Goal: Task Accomplishment & Management: Manage account settings

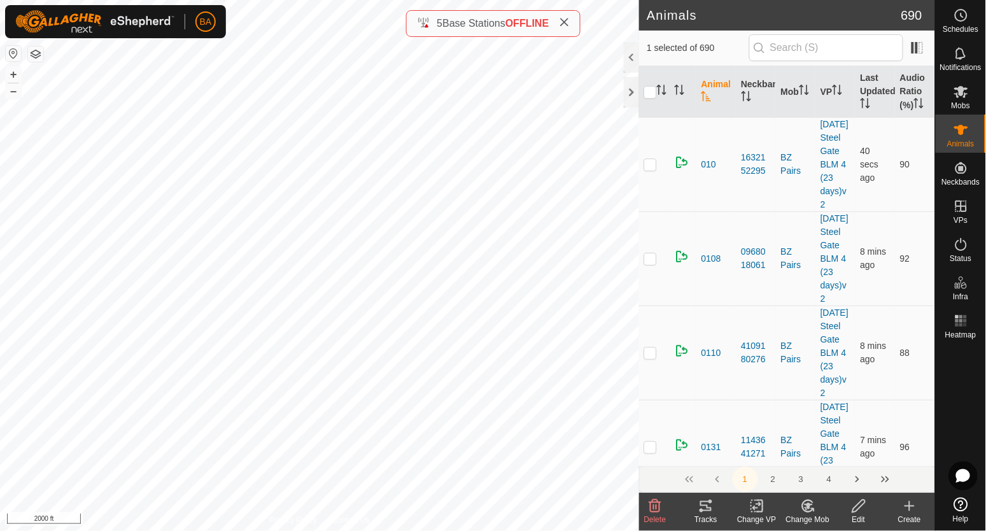
click at [708, 507] on icon at bounding box center [705, 506] width 11 height 10
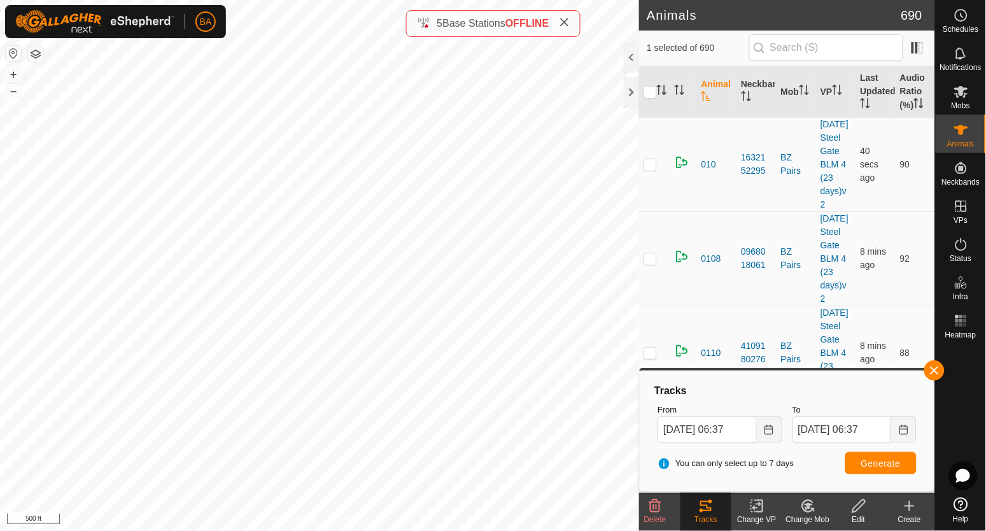
click at [661, 508] on icon at bounding box center [654, 505] width 15 height 15
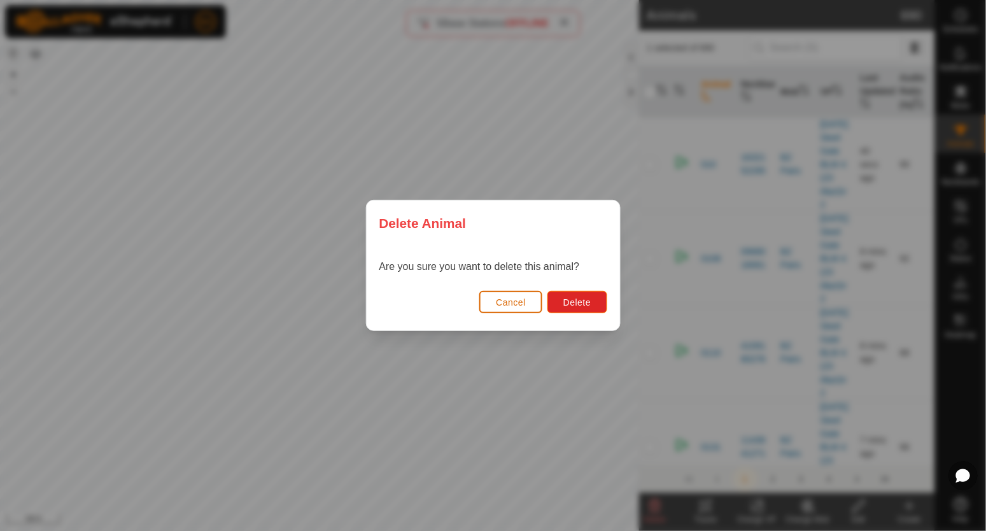
click at [524, 305] on span "Cancel" at bounding box center [511, 302] width 30 height 10
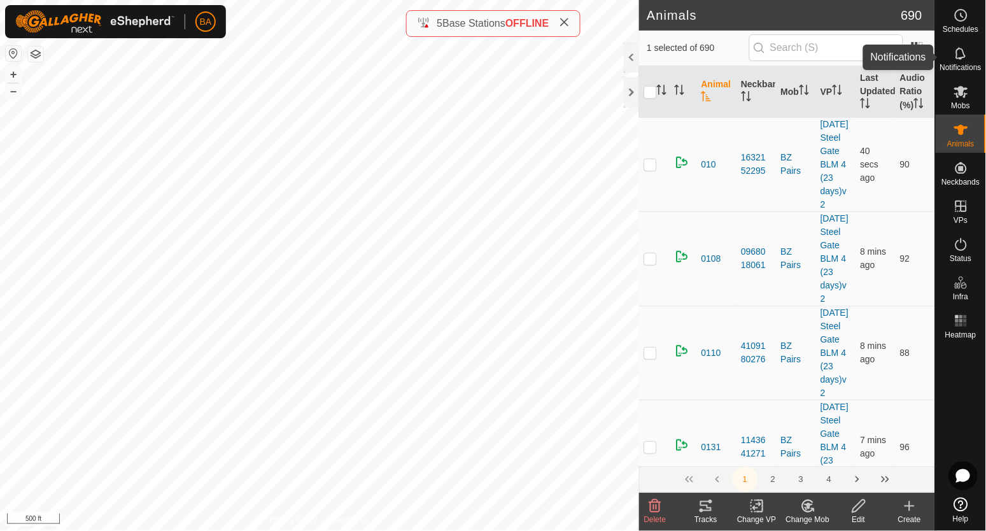
click at [969, 67] on span "Notifications" at bounding box center [960, 68] width 41 height 8
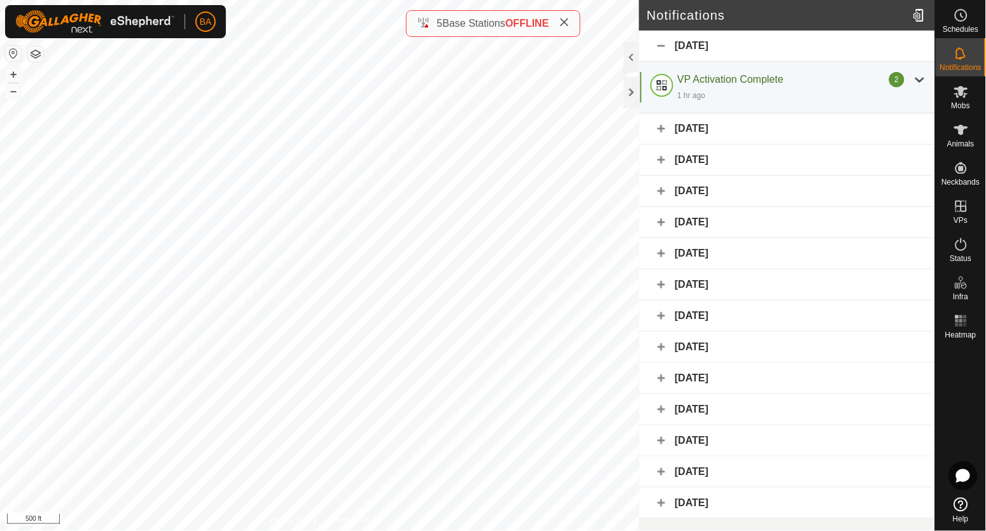
click at [669, 127] on div "[DATE]" at bounding box center [787, 128] width 296 height 31
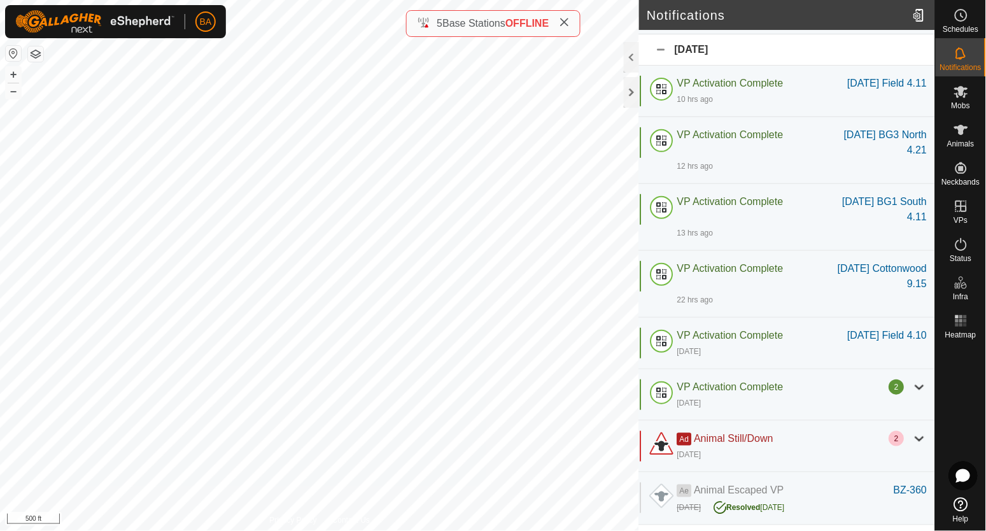
scroll to position [159, 0]
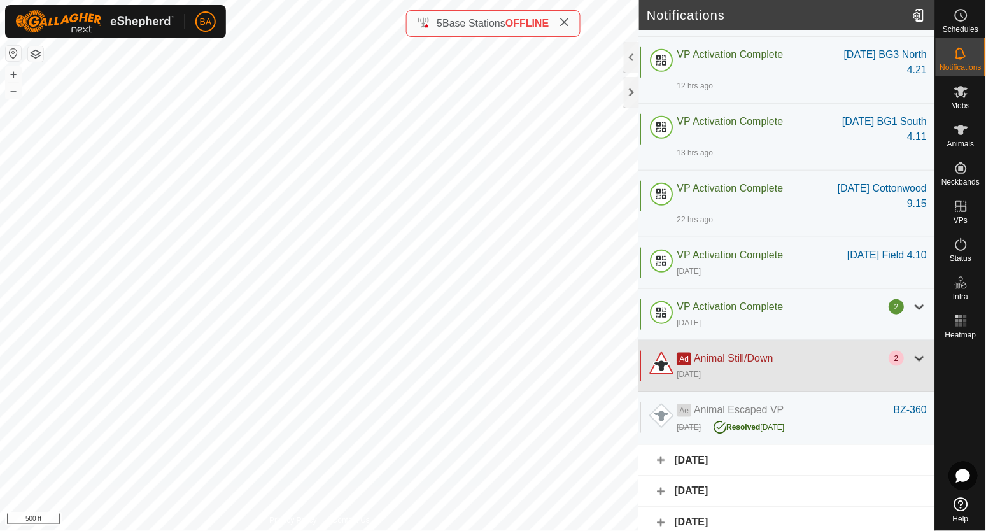
click at [914, 366] on div at bounding box center [919, 358] width 15 height 15
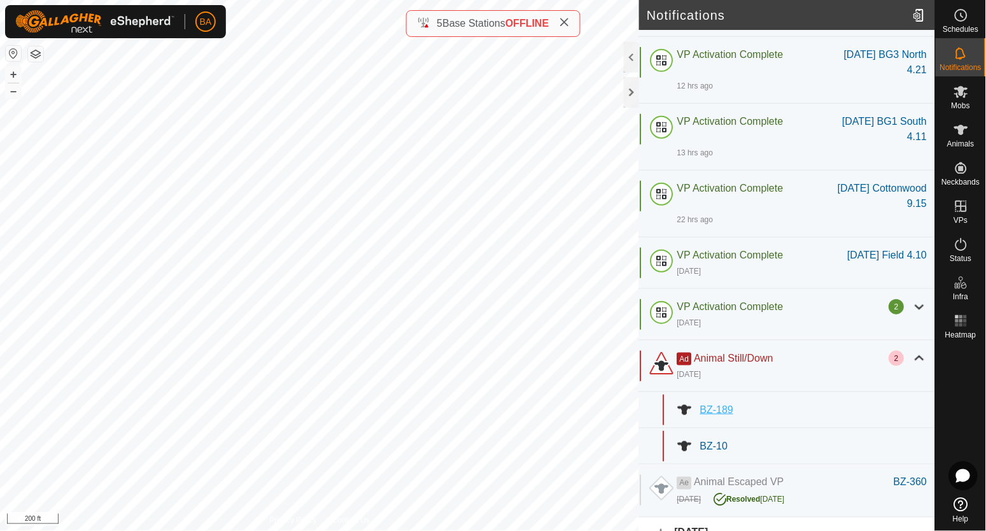
click at [723, 415] on span "BZ-189" at bounding box center [716, 409] width 33 height 11
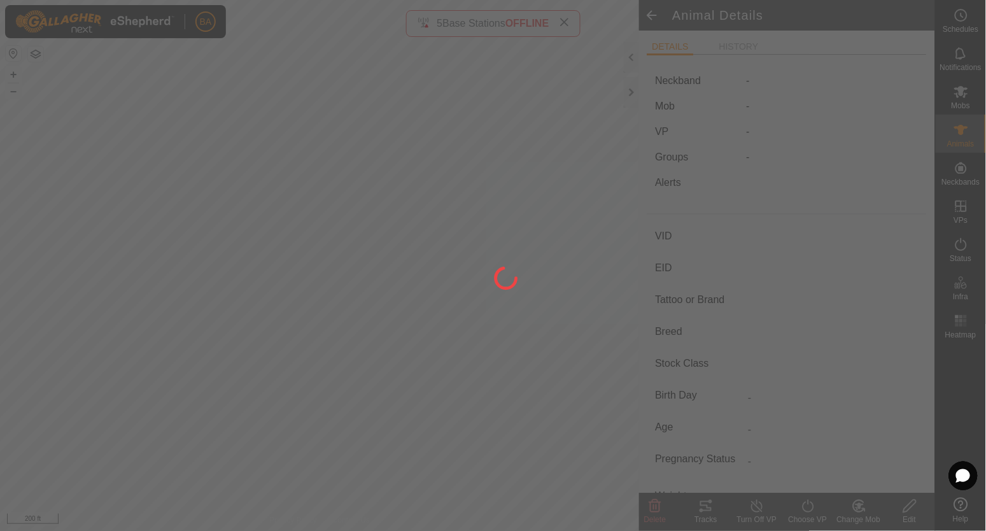
type input "BZ-189"
type input "-"
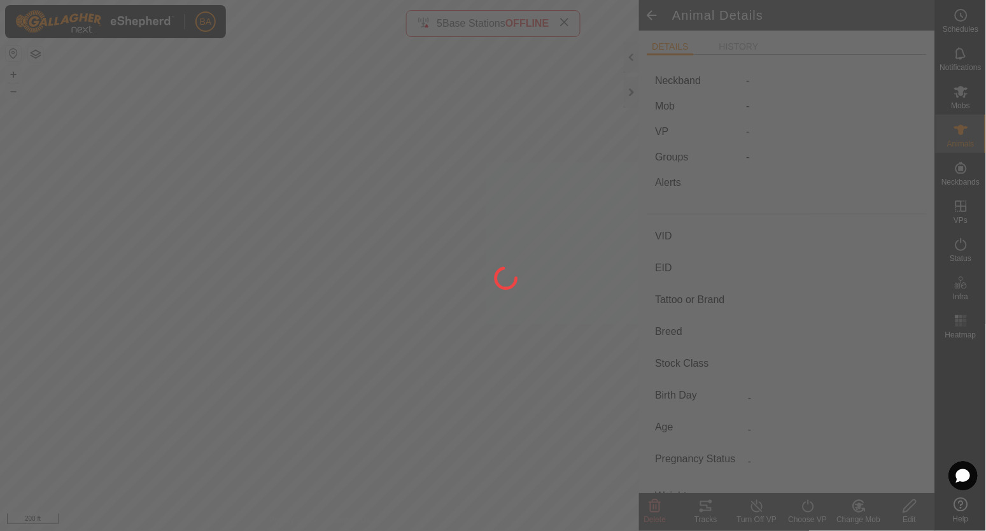
type input "-"
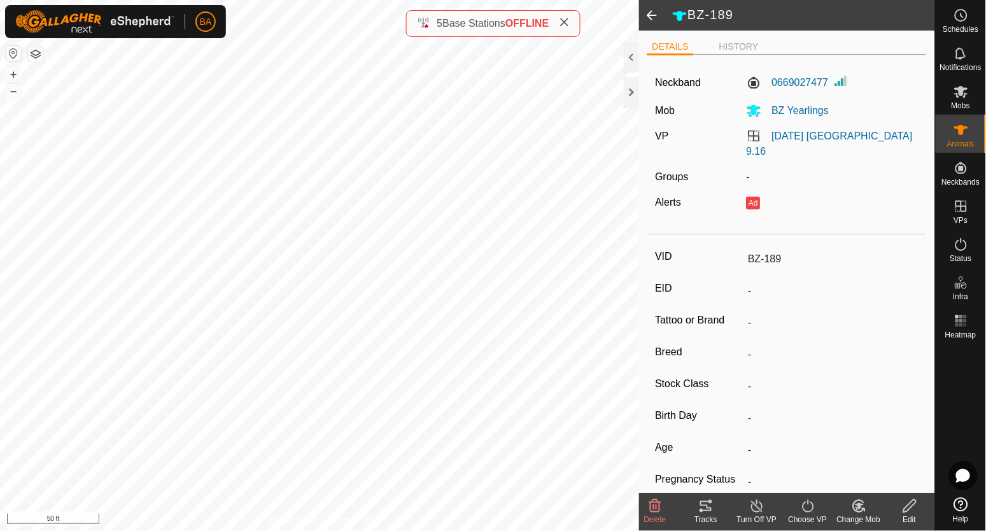
click at [713, 514] on div "Tracks" at bounding box center [705, 519] width 51 height 11
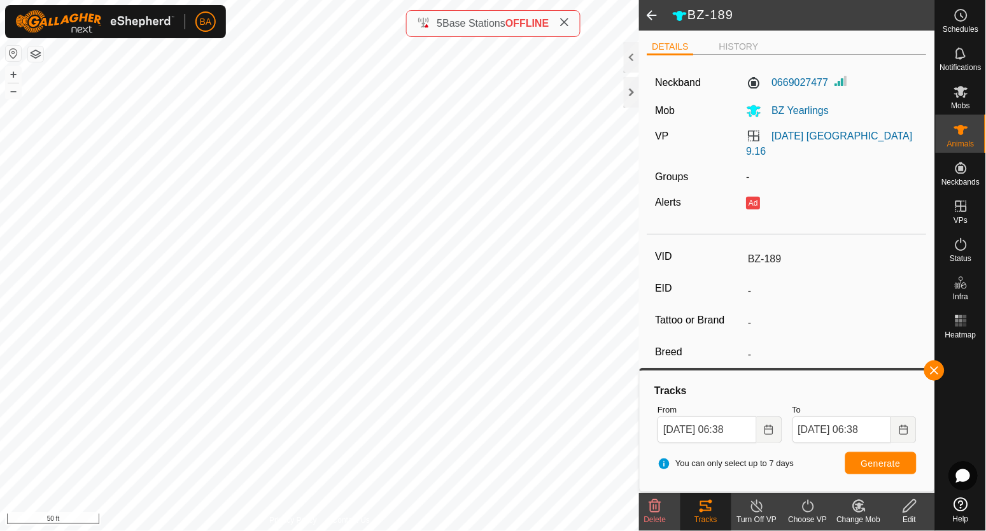
click at [659, 505] on icon at bounding box center [655, 506] width 12 height 13
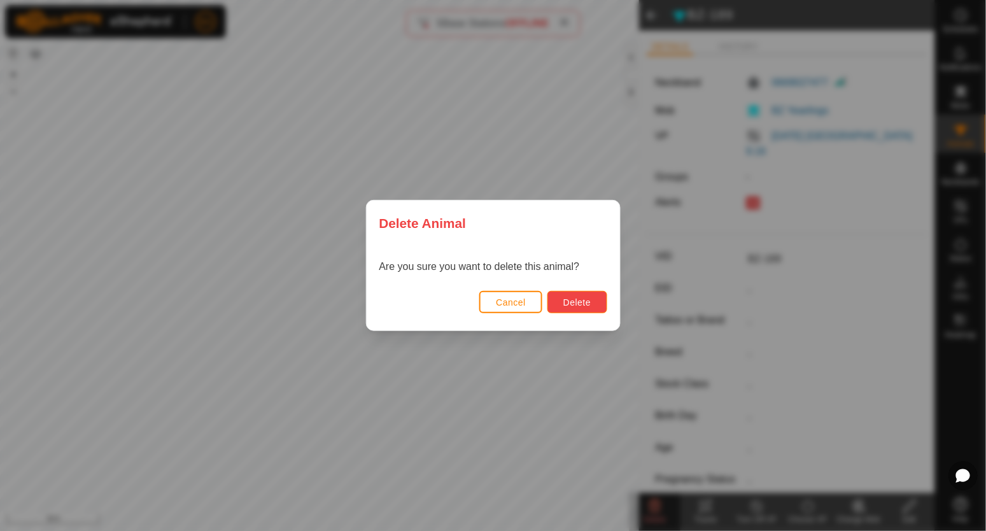
click at [556, 291] on button "Delete" at bounding box center [576, 302] width 59 height 22
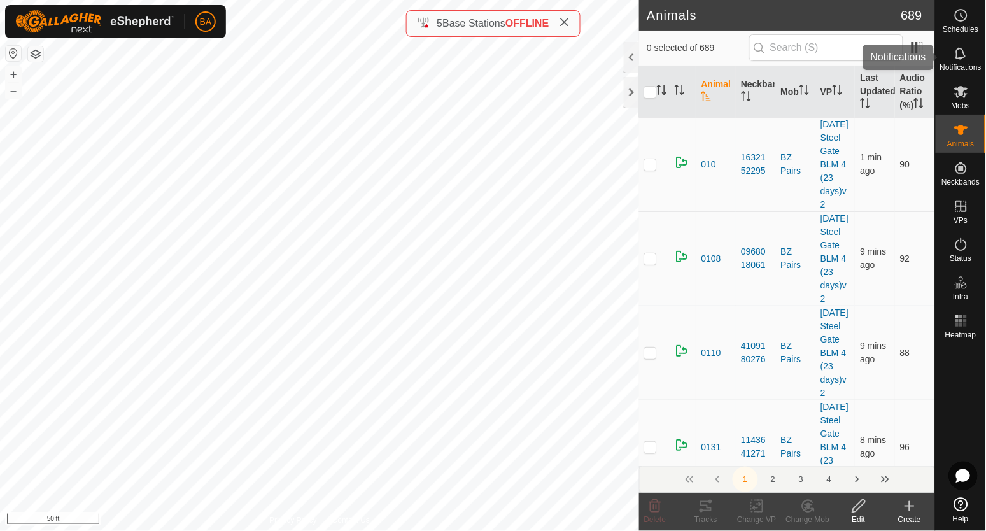
click at [974, 58] on div "Notifications" at bounding box center [960, 57] width 50 height 38
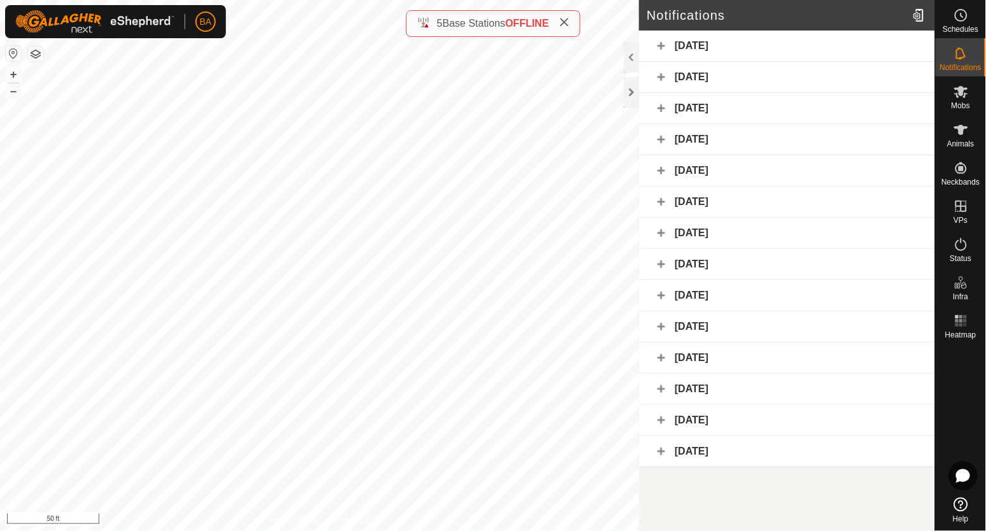
click at [752, 71] on div "[DATE]" at bounding box center [787, 77] width 296 height 31
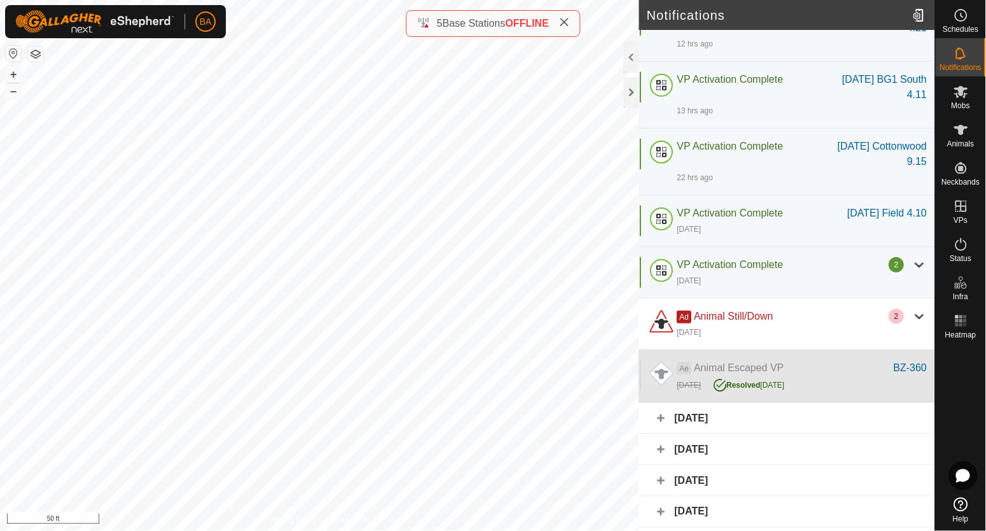
scroll to position [159, 0]
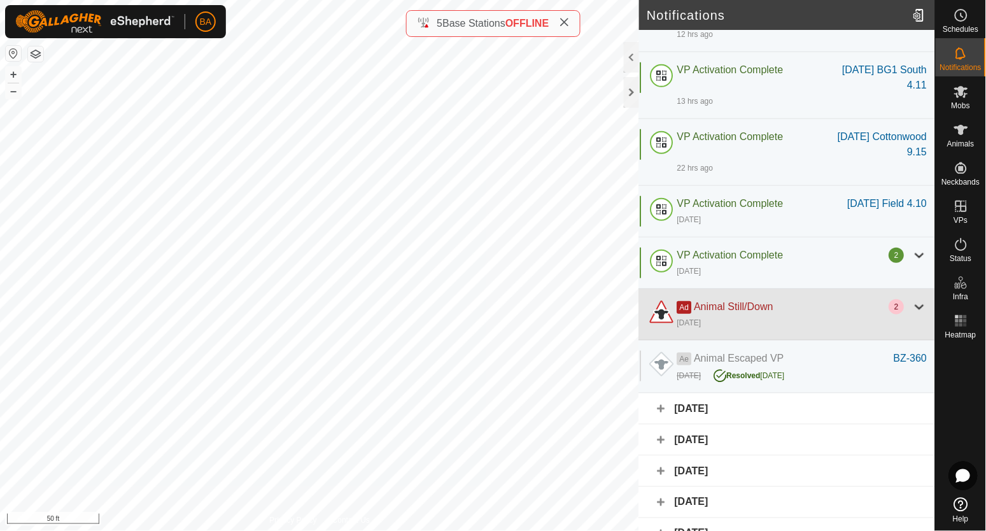
click at [912, 314] on div at bounding box center [919, 306] width 15 height 15
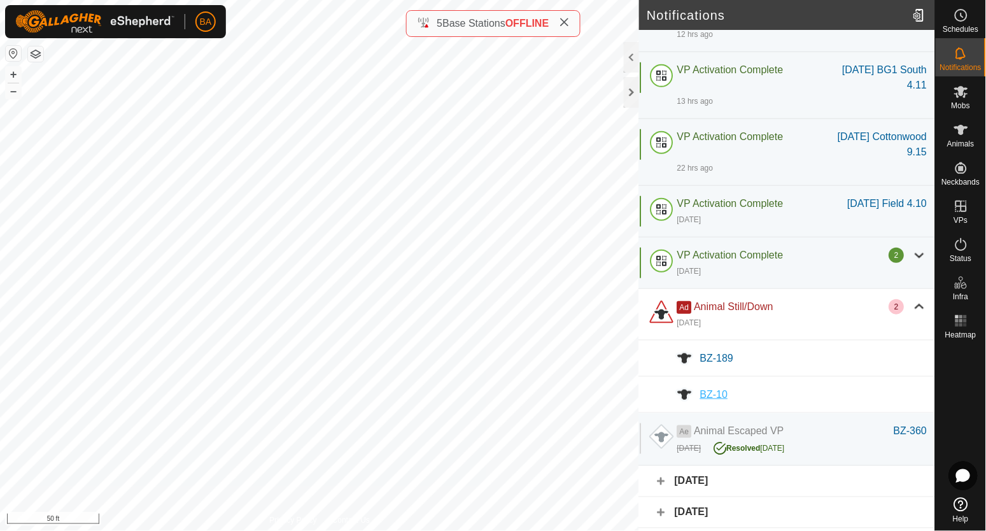
click at [710, 400] on span "BZ-10" at bounding box center [714, 394] width 28 height 11
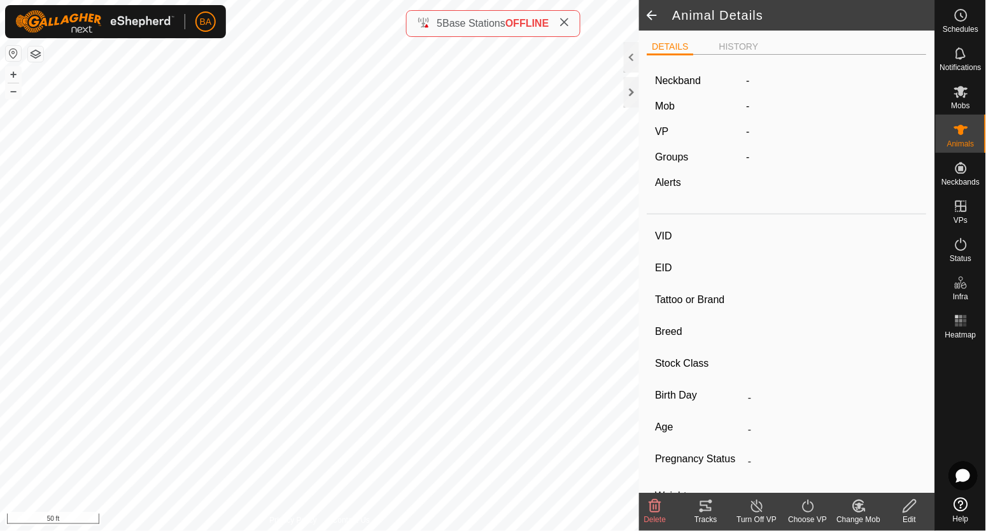
type input "BZ-10"
type input "-"
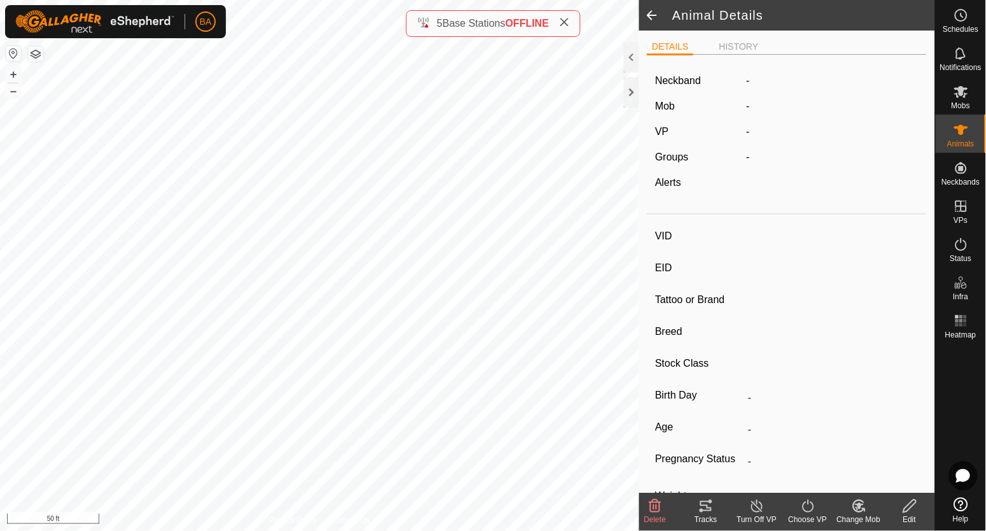
type input "-"
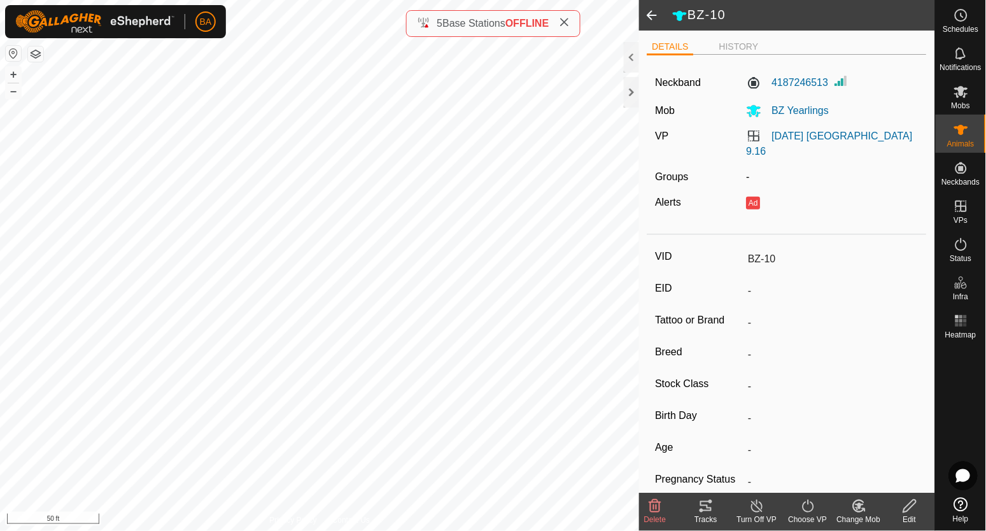
click at [655, 510] on icon at bounding box center [654, 505] width 15 height 15
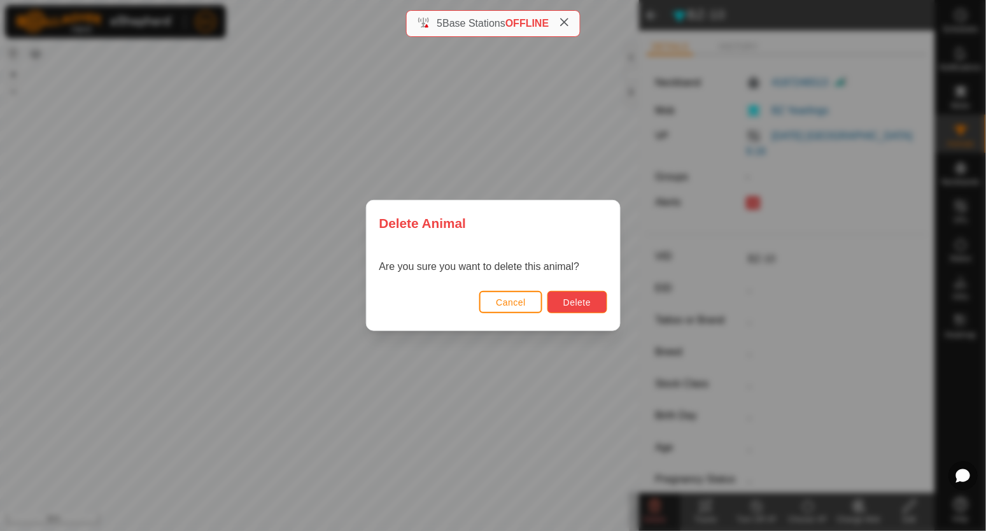
click at [577, 300] on span "Delete" at bounding box center [576, 302] width 27 height 10
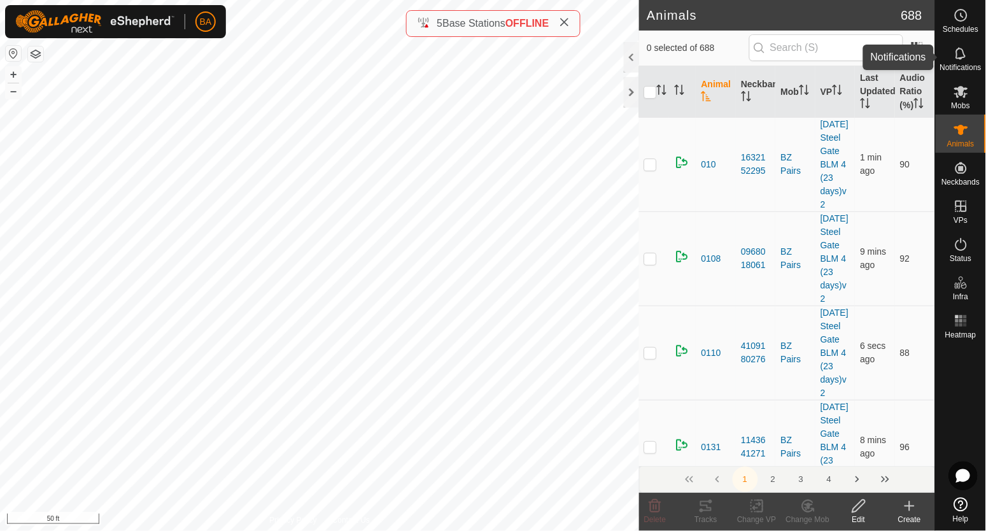
click at [962, 53] on icon at bounding box center [960, 53] width 15 height 15
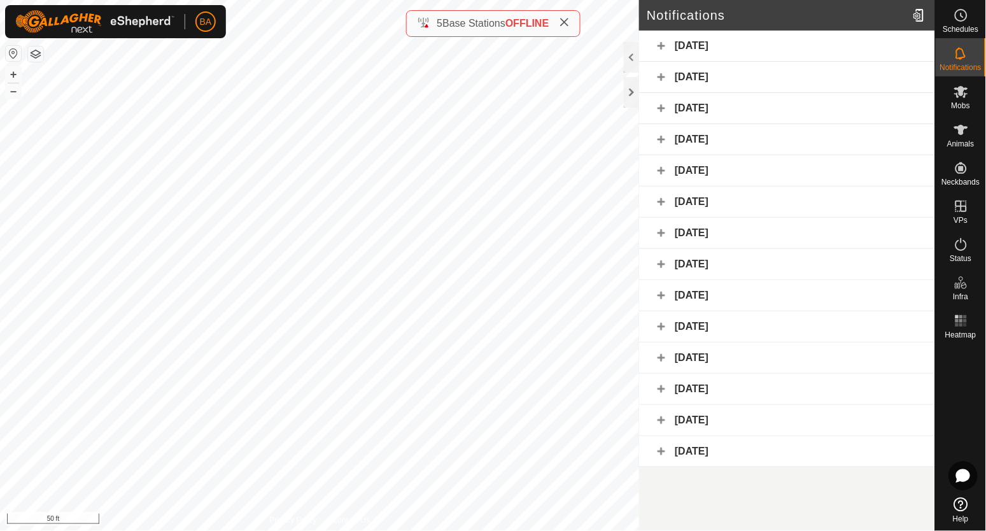
click at [699, 111] on div "[DATE]" at bounding box center [787, 108] width 296 height 31
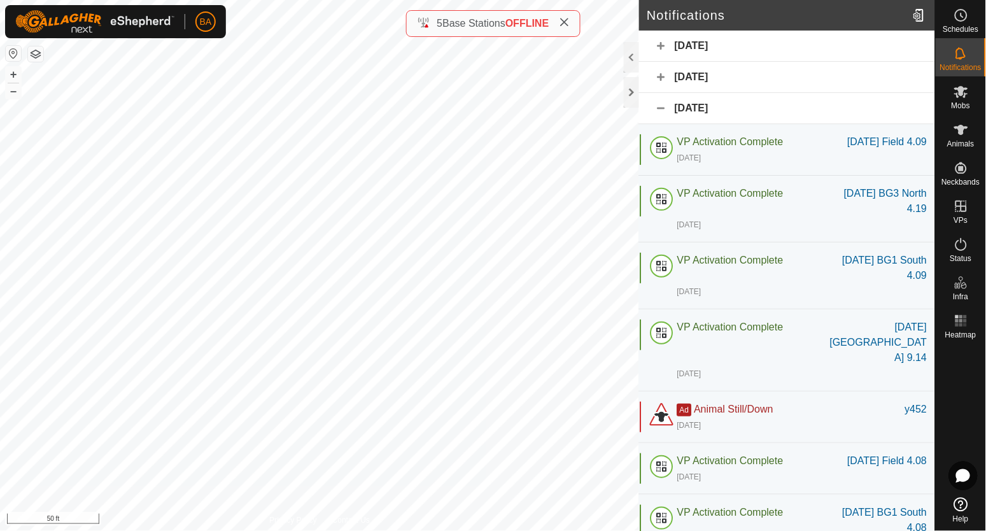
click at [701, 102] on div "[DATE]" at bounding box center [787, 108] width 296 height 31
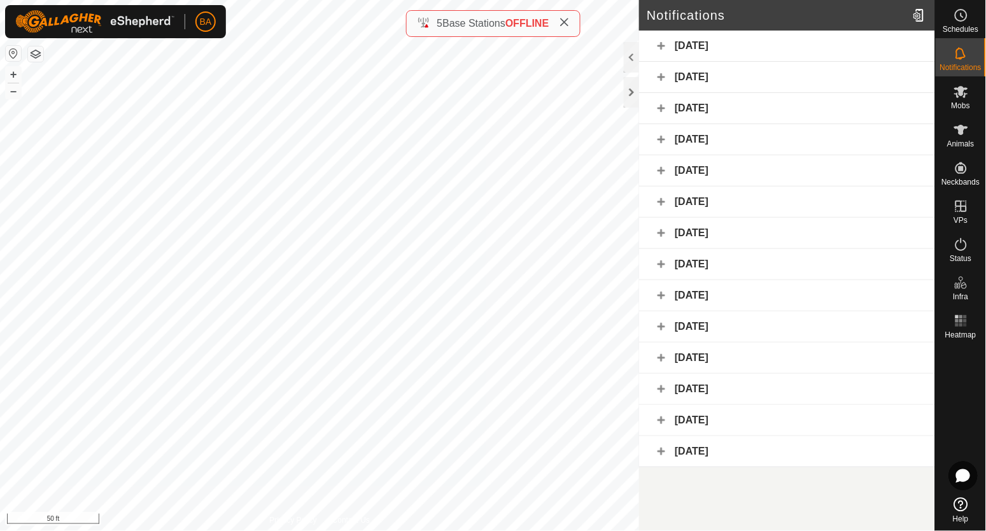
click at [700, 130] on div "[DATE]" at bounding box center [787, 139] width 296 height 31
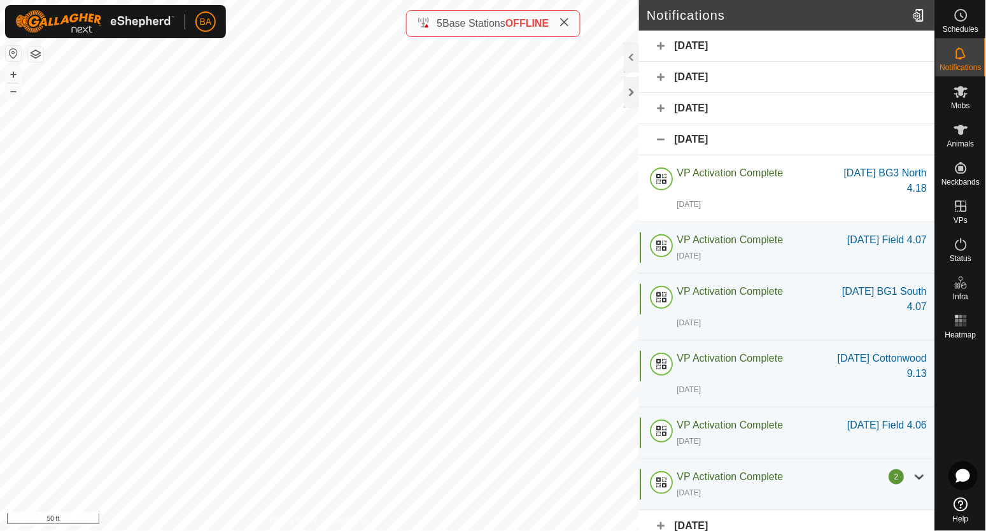
click at [694, 141] on div "[DATE]" at bounding box center [787, 139] width 296 height 31
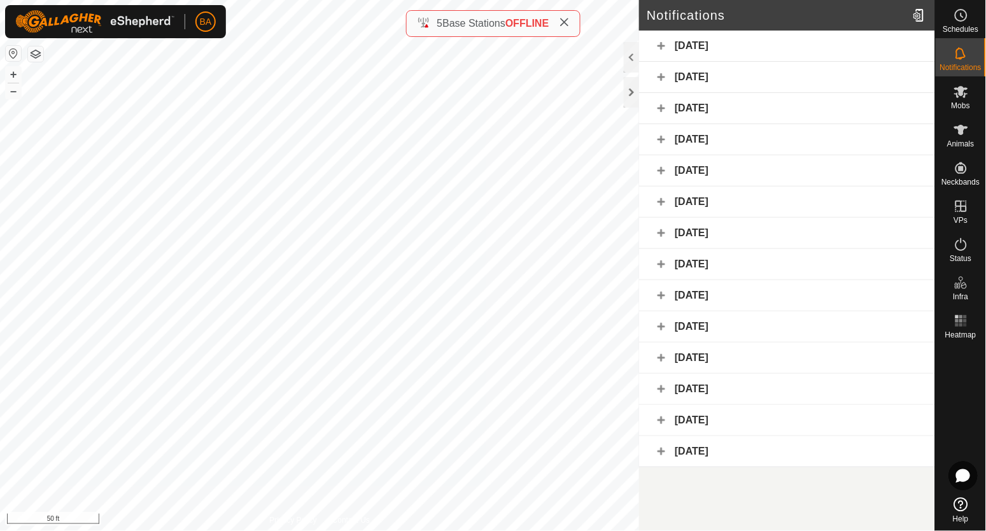
click at [689, 171] on div "[DATE]" at bounding box center [787, 170] width 296 height 31
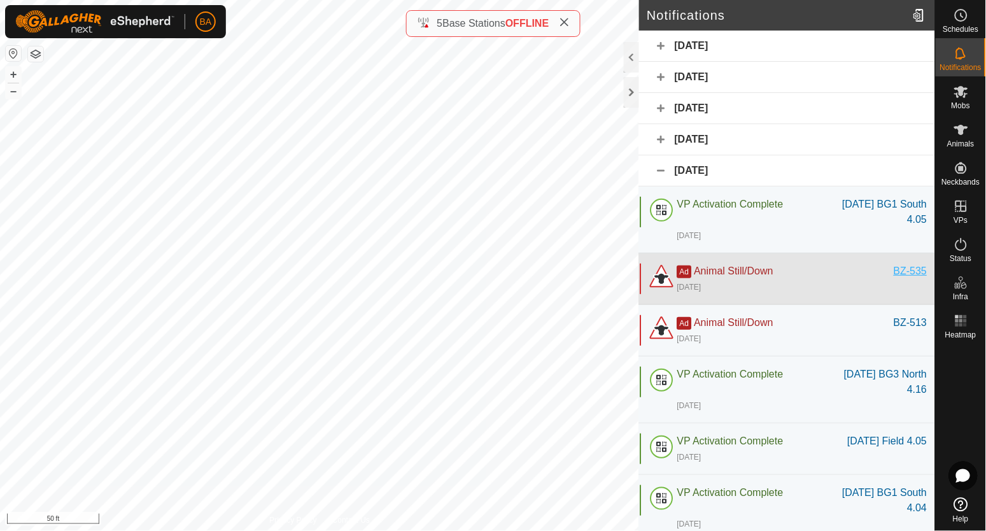
click at [899, 270] on div "BZ-535" at bounding box center [910, 270] width 33 height 15
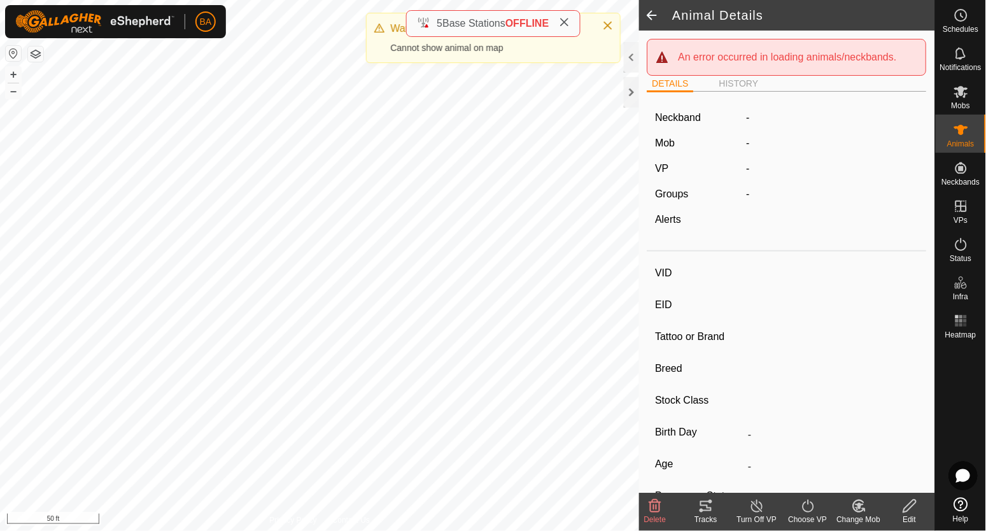
click at [657, 20] on span at bounding box center [651, 15] width 25 height 31
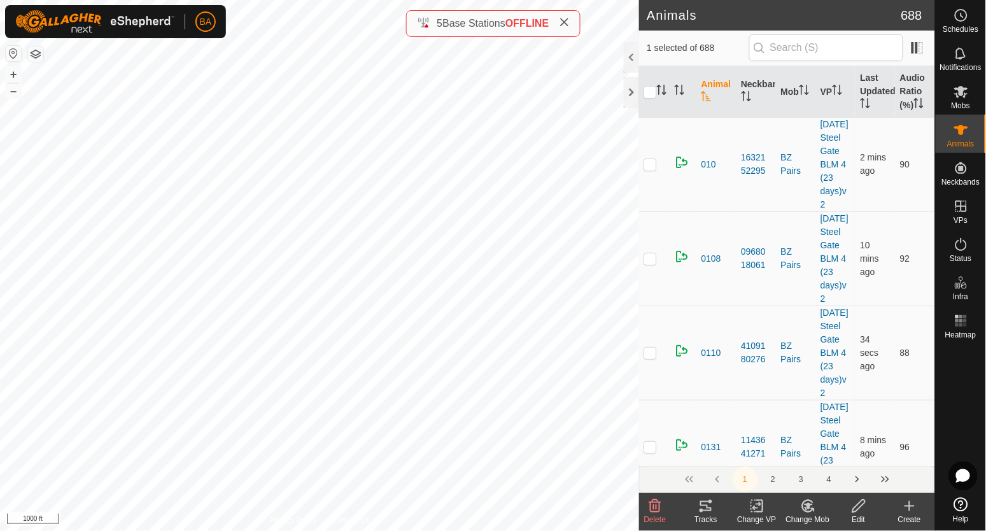
click at [706, 508] on icon at bounding box center [705, 505] width 15 height 15
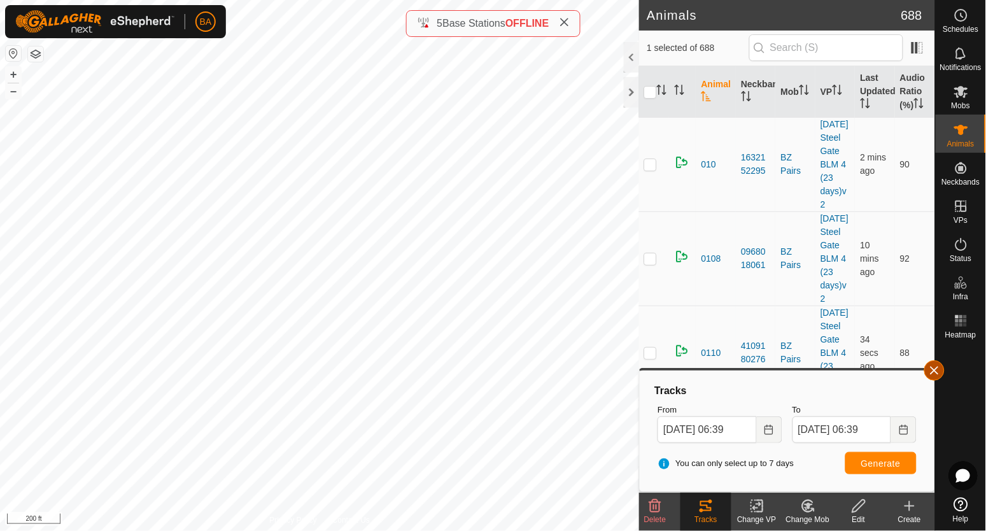
click at [939, 372] on button "button" at bounding box center [934, 370] width 20 height 20
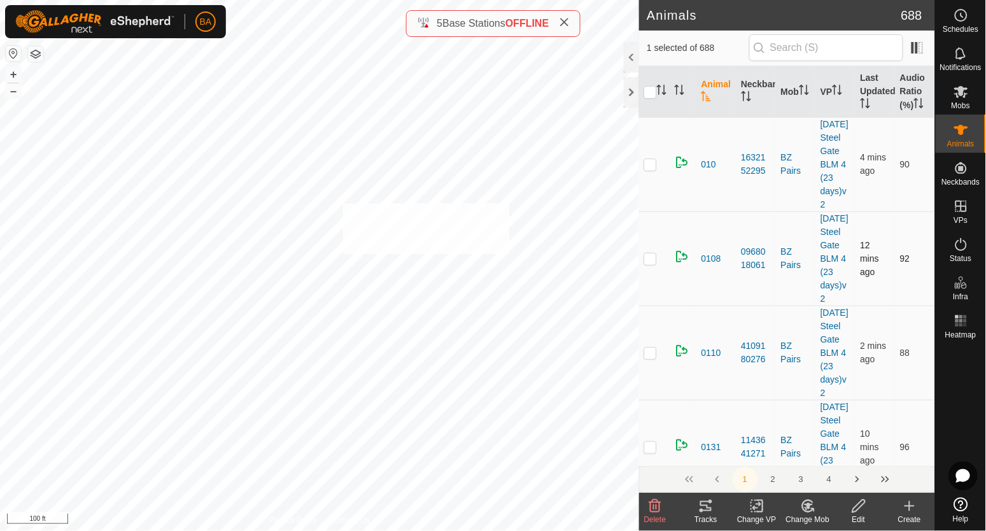
checkbox input "true"
click at [705, 507] on icon at bounding box center [705, 505] width 15 height 15
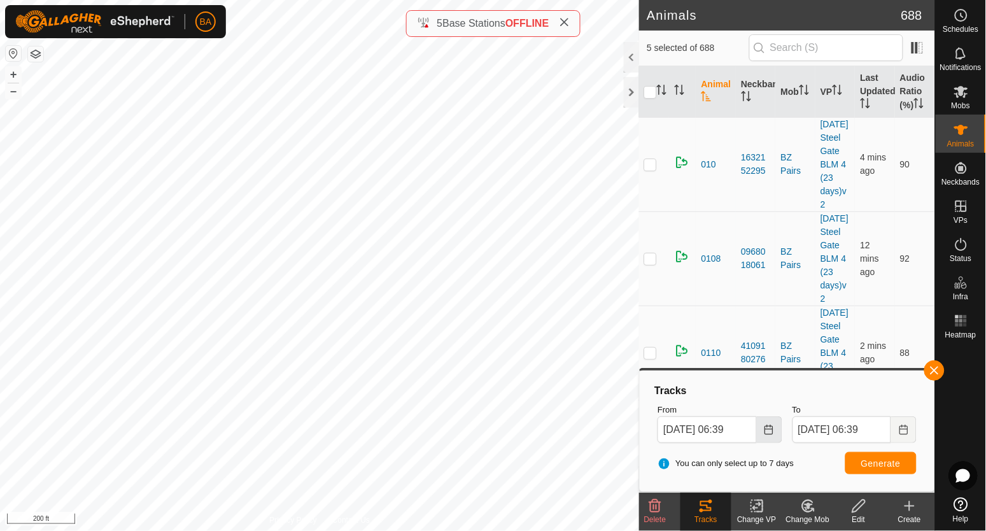
click at [772, 430] on icon "Choose Date" at bounding box center [769, 429] width 10 height 10
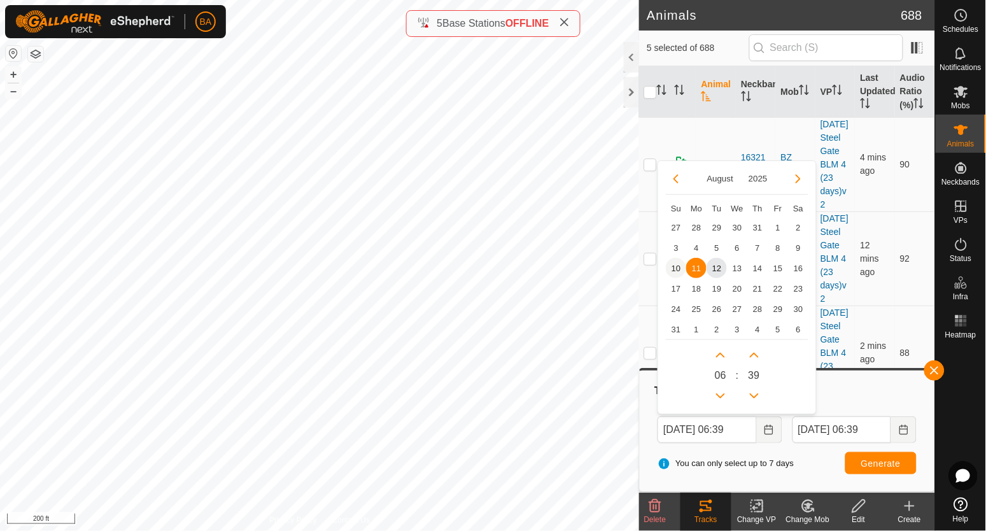
click at [672, 270] on span "10" at bounding box center [676, 268] width 20 height 20
type input "[DATE] 06:39"
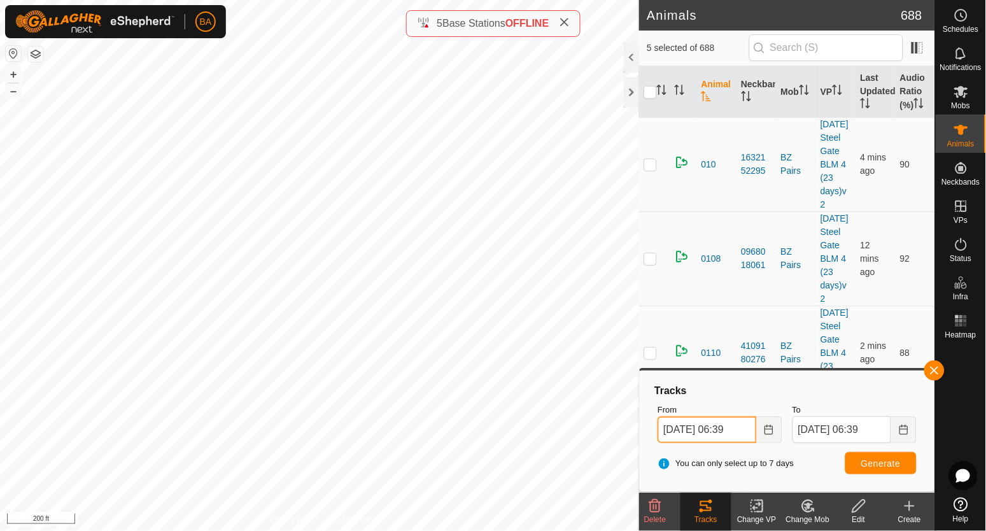
scroll to position [0, 1]
click at [883, 468] on span "Generate" at bounding box center [880, 463] width 39 height 10
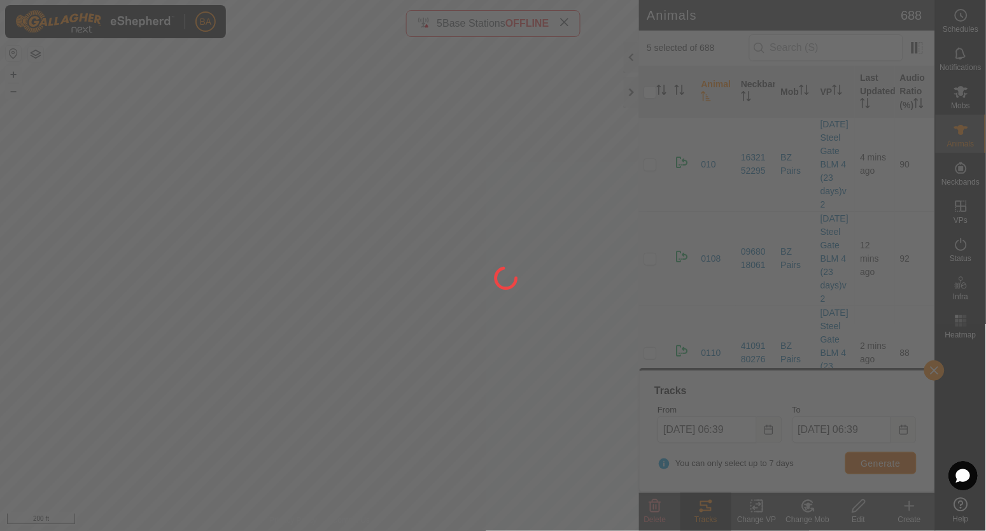
scroll to position [0, 0]
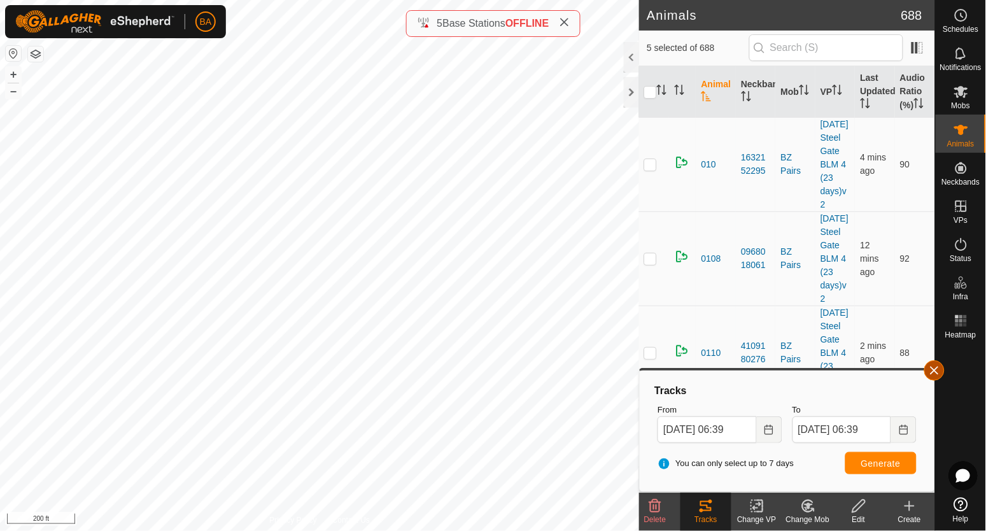
click at [930, 368] on button "button" at bounding box center [934, 370] width 20 height 20
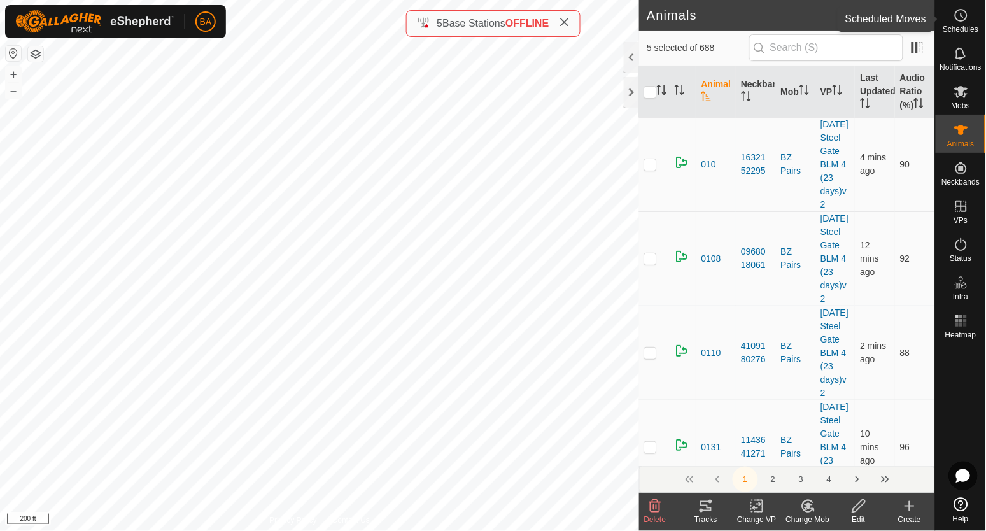
click at [964, 21] on icon at bounding box center [960, 15] width 15 height 15
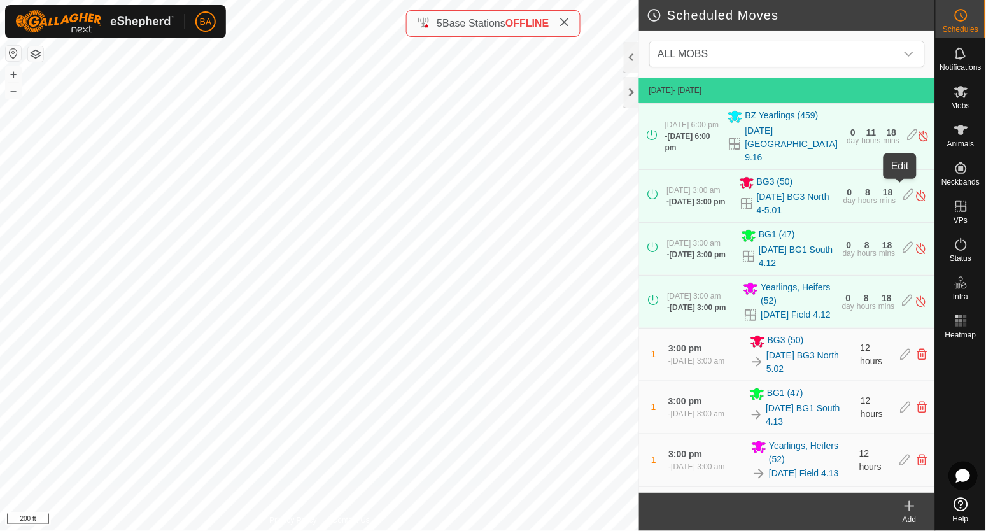
click at [904, 189] on icon at bounding box center [909, 195] width 10 height 13
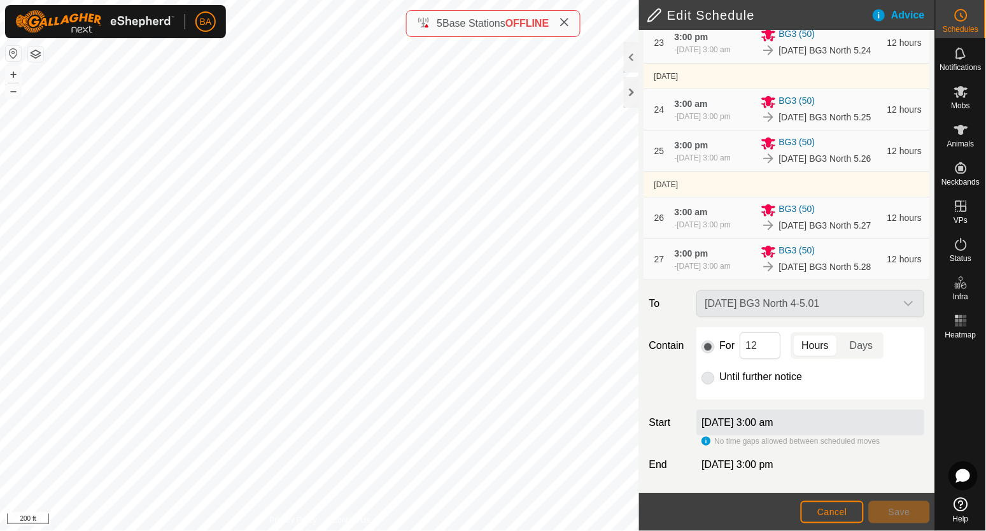
scroll to position [1650, 0]
drag, startPoint x: 757, startPoint y: 347, endPoint x: 727, endPoint y: 349, distance: 30.6
click at [727, 349] on div "For 12 Hours Days" at bounding box center [811, 345] width 218 height 27
type input "2"
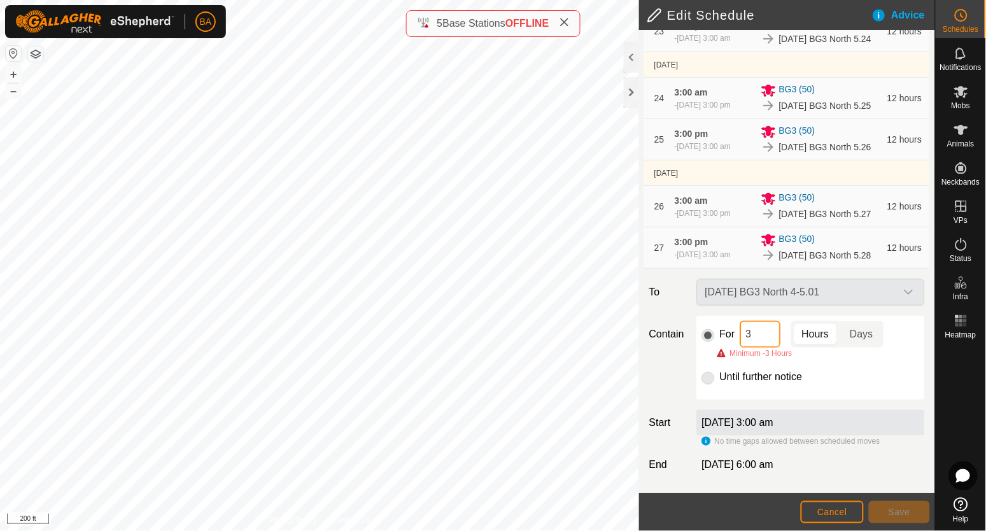
type input "36"
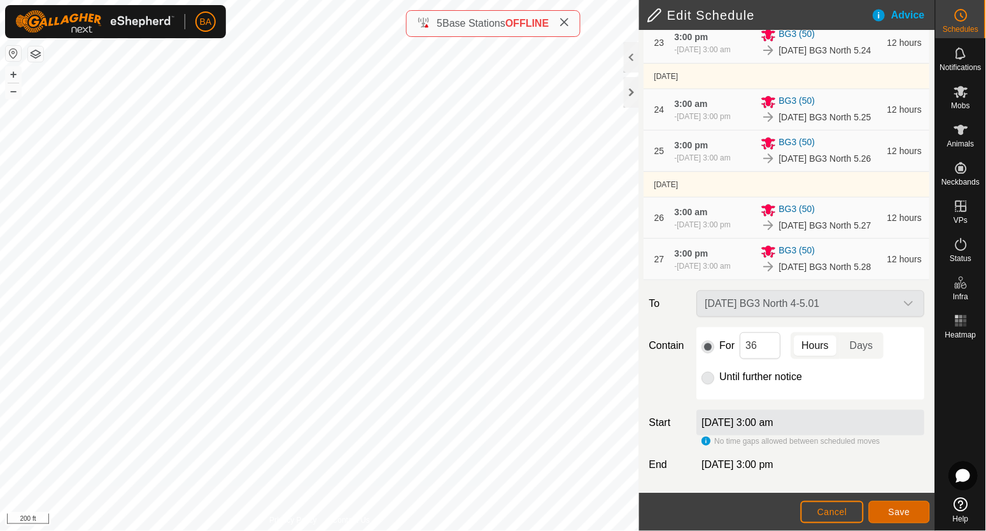
click at [898, 509] on span "Save" at bounding box center [899, 512] width 22 height 10
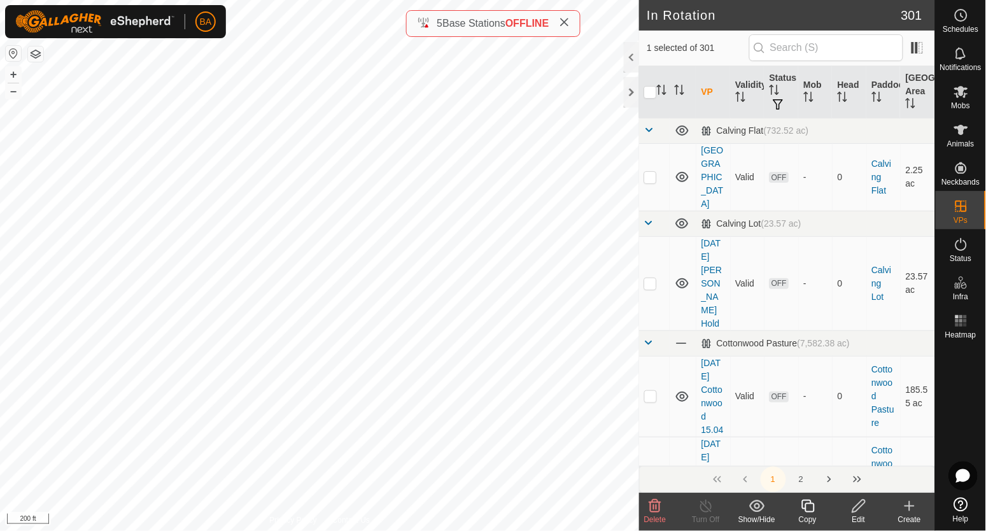
click at [863, 502] on icon at bounding box center [859, 505] width 16 height 15
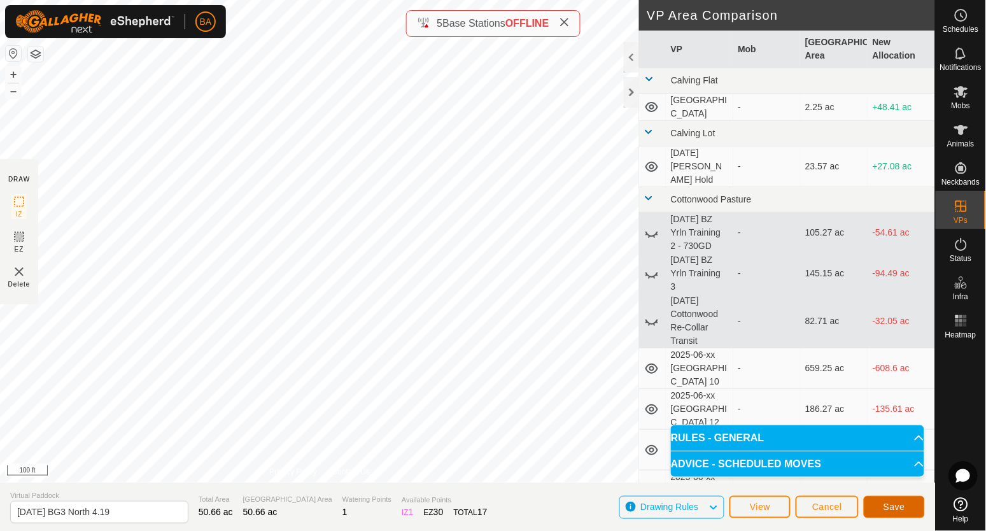
click at [902, 507] on span "Save" at bounding box center [894, 506] width 22 height 10
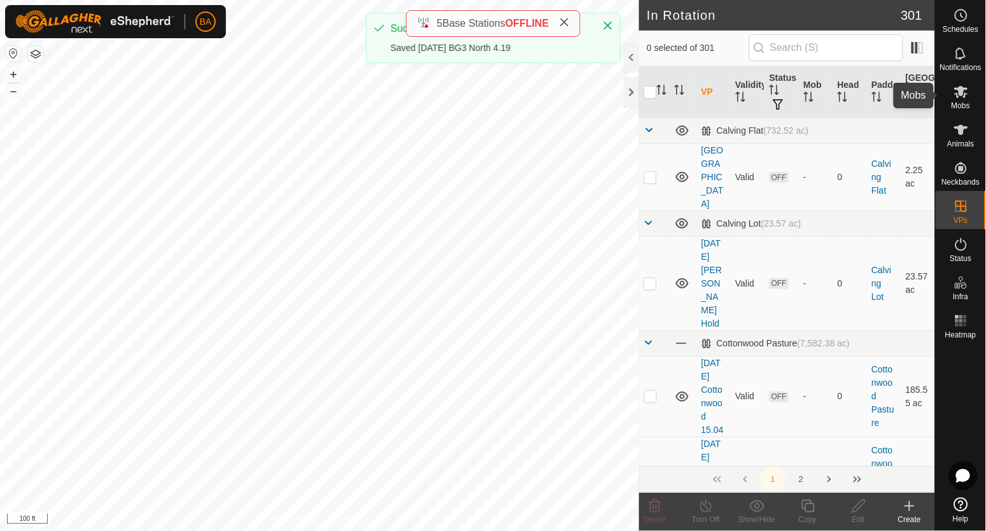
click at [962, 97] on icon at bounding box center [960, 91] width 15 height 15
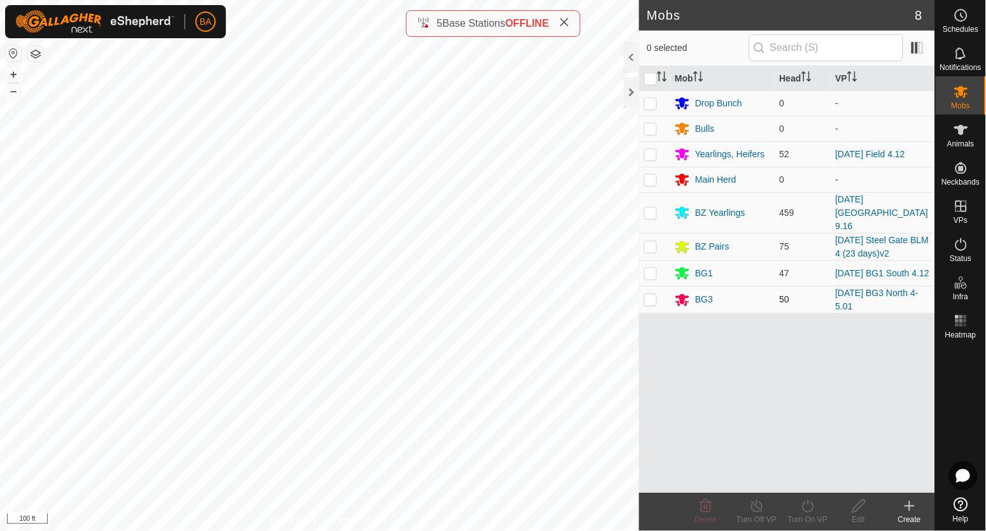
click at [655, 294] on p-checkbox at bounding box center [650, 299] width 13 height 10
checkbox input "true"
click at [809, 503] on icon at bounding box center [808, 505] width 16 height 15
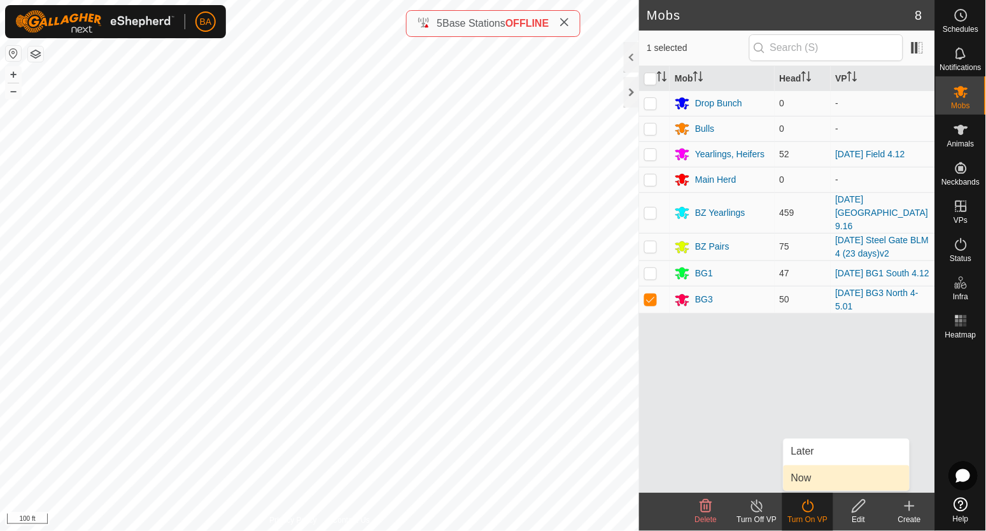
click at [822, 475] on link "Now" at bounding box center [846, 477] width 126 height 25
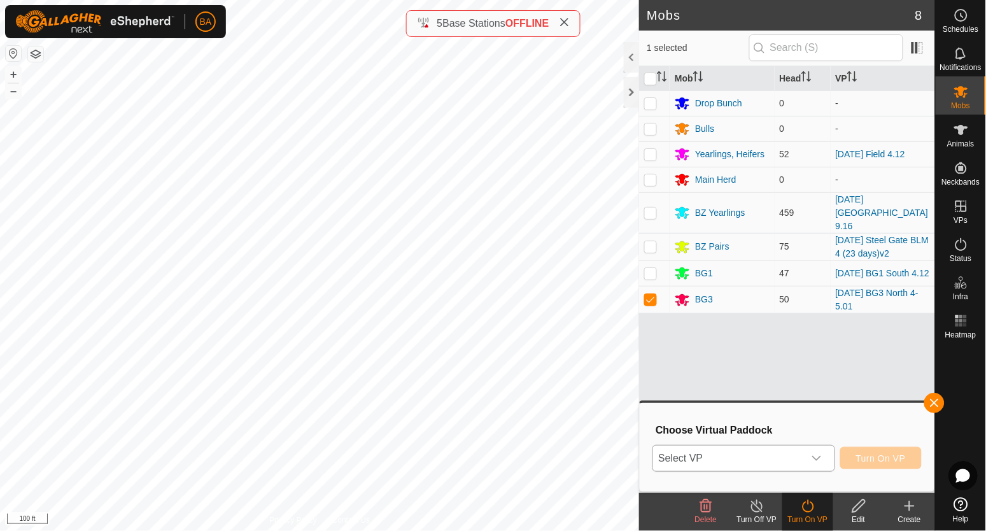
click at [811, 460] on icon "dropdown trigger" at bounding box center [816, 458] width 10 height 10
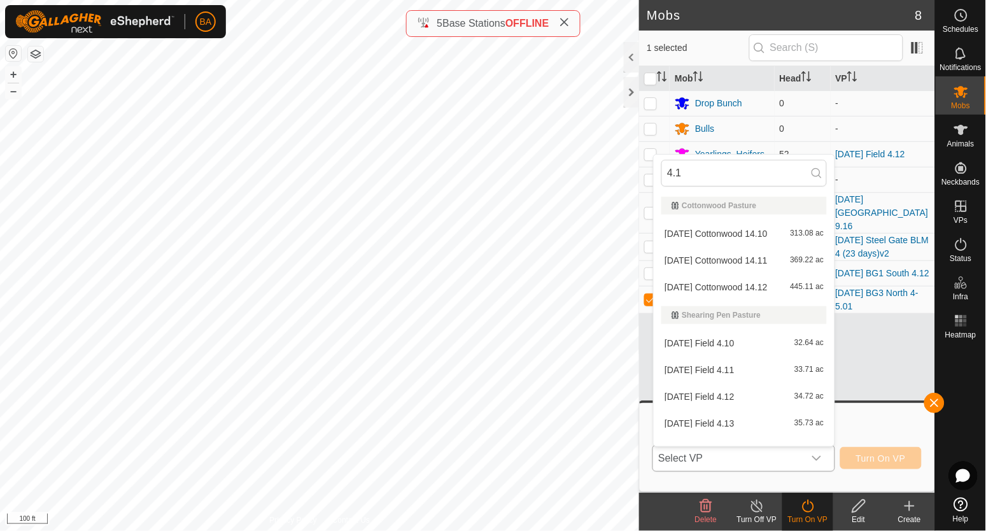
type input "4.19"
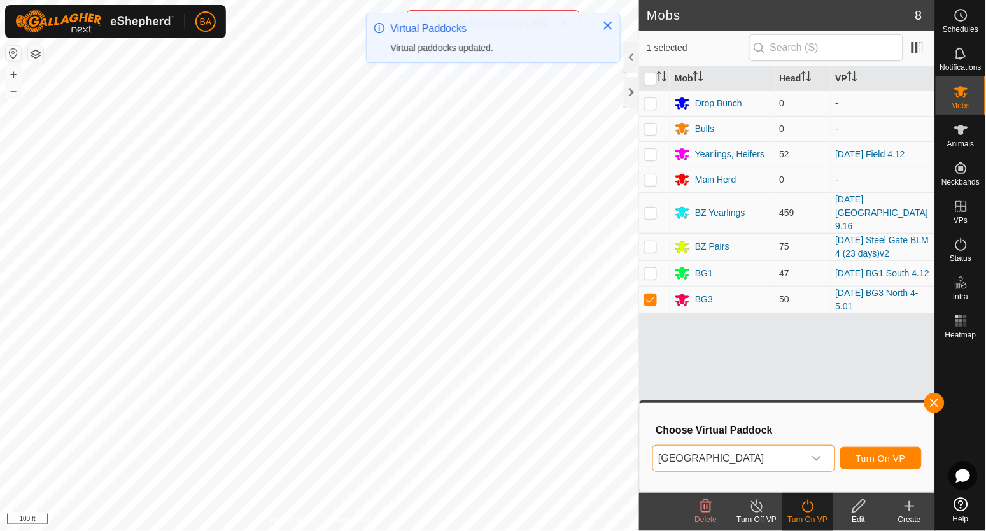
click at [795, 449] on span "[GEOGRAPHIC_DATA]" at bounding box center [728, 457] width 150 height 25
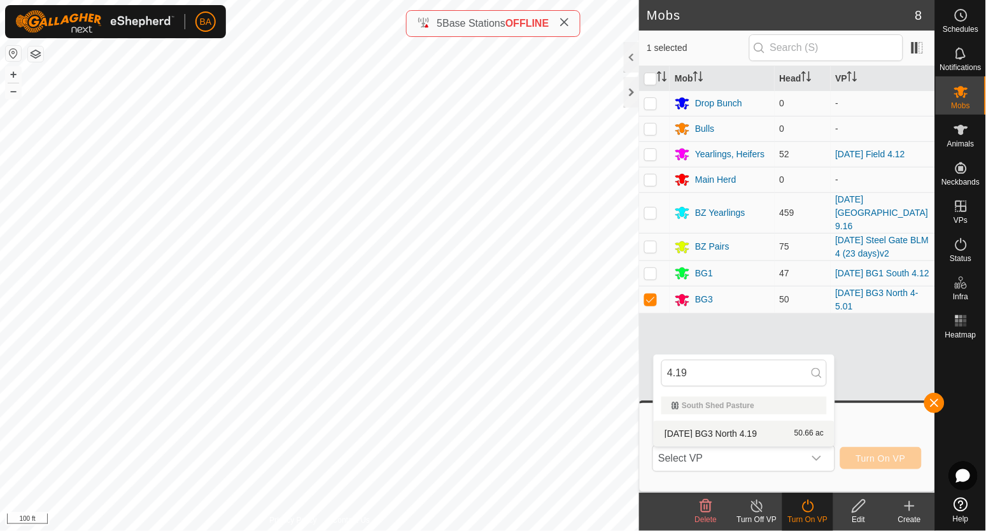
type input "4.19"
click at [795, 438] on li "[DATE] BG3 North 4.19 50.66 ac" at bounding box center [744, 433] width 181 height 25
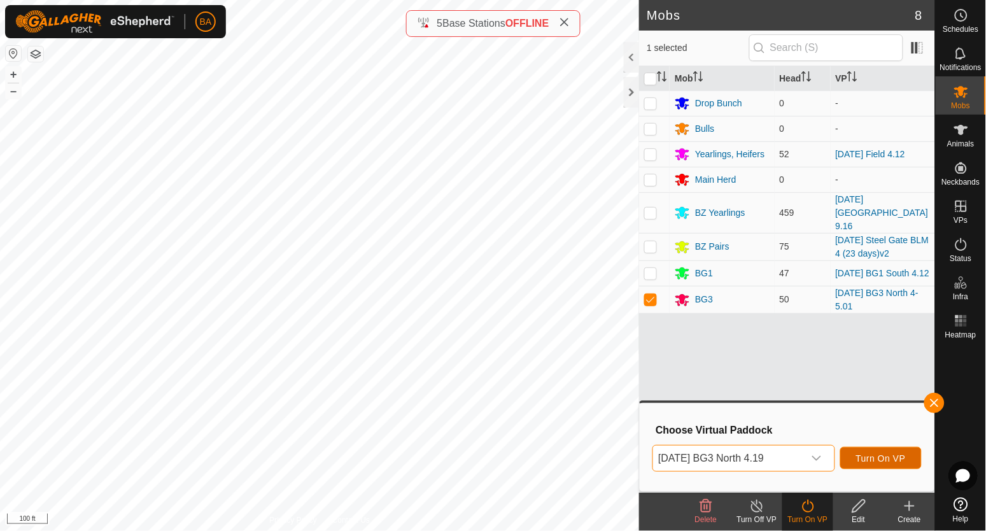
click at [871, 454] on span "Turn On VP" at bounding box center [881, 458] width 50 height 10
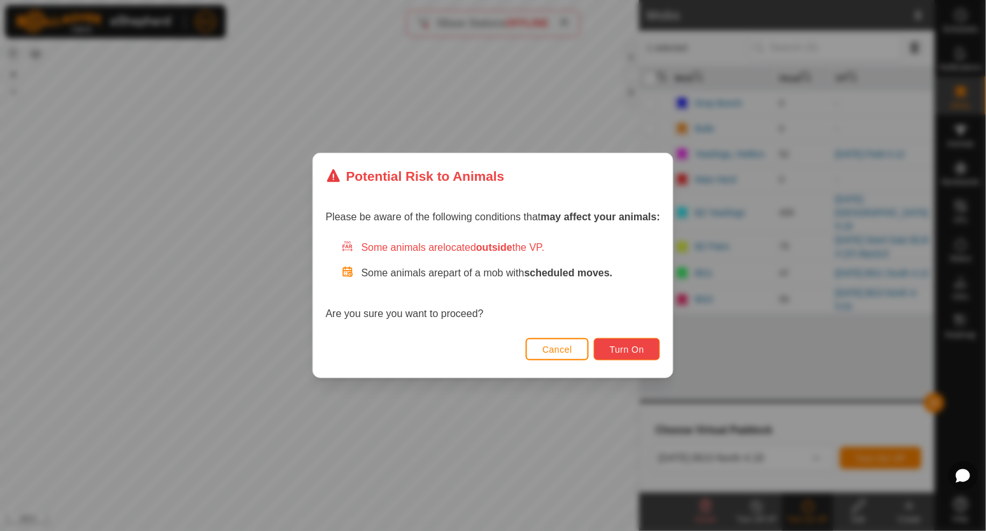
click at [652, 348] on button "Turn On" at bounding box center [627, 349] width 66 height 22
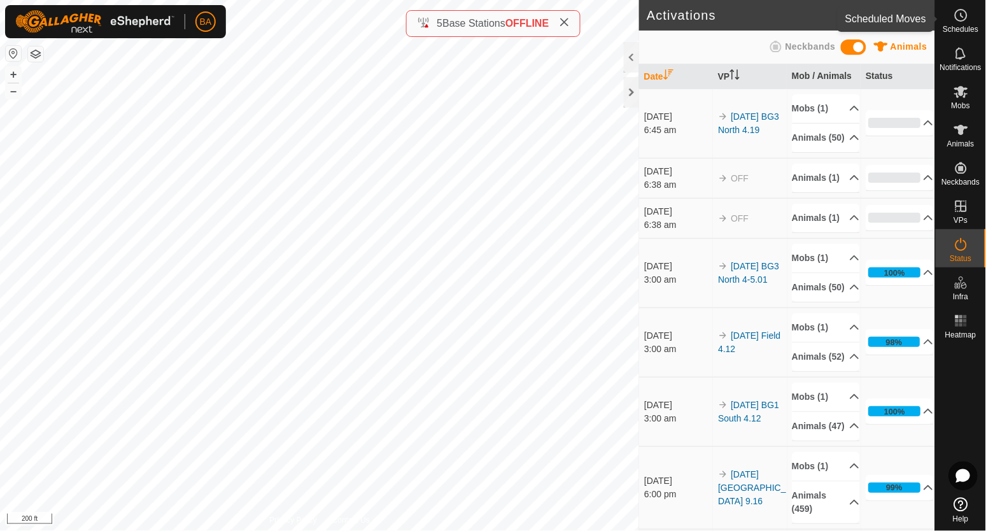
click at [965, 11] on icon at bounding box center [960, 15] width 15 height 15
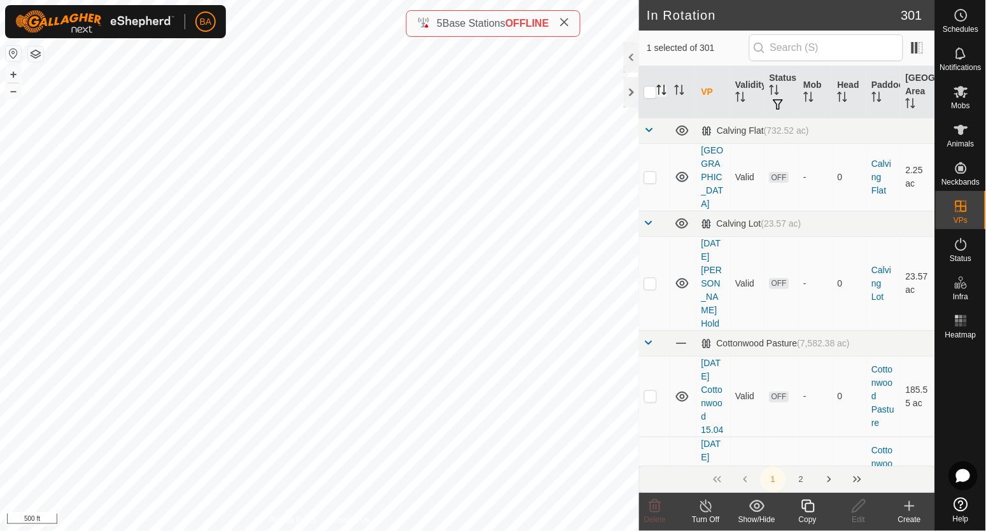
click at [662, 90] on icon "Activate to sort" at bounding box center [662, 90] width 10 height 10
click at [648, 131] on span at bounding box center [649, 130] width 10 height 10
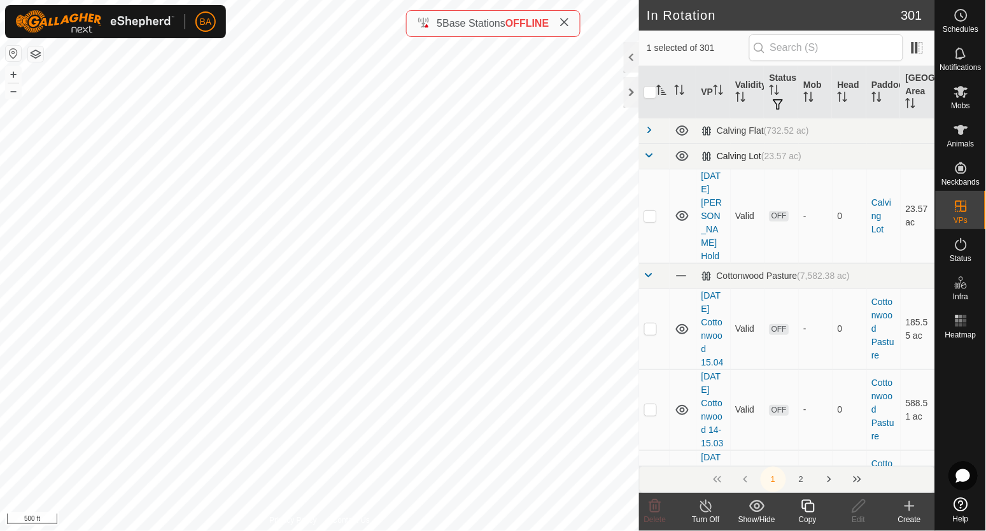
click at [652, 158] on span at bounding box center [649, 155] width 10 height 10
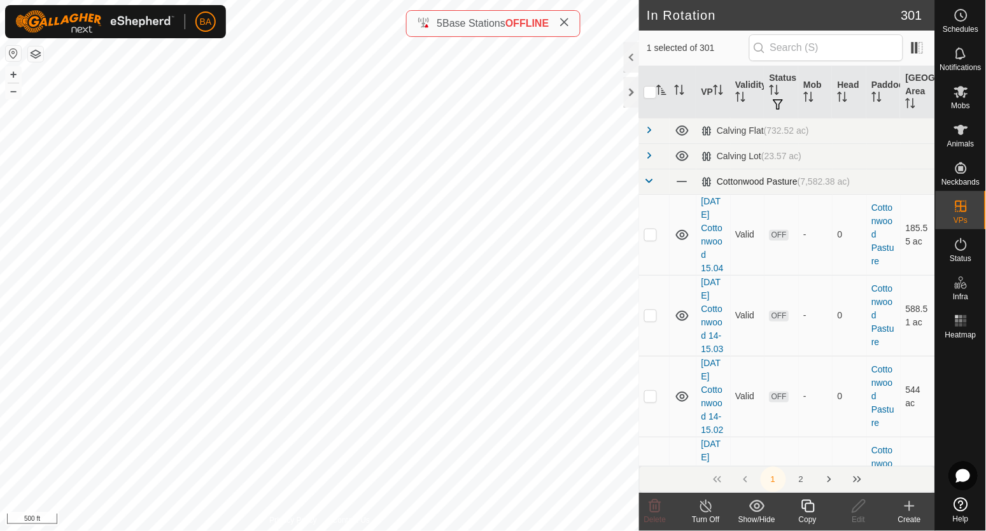
click at [651, 186] on span at bounding box center [649, 181] width 10 height 10
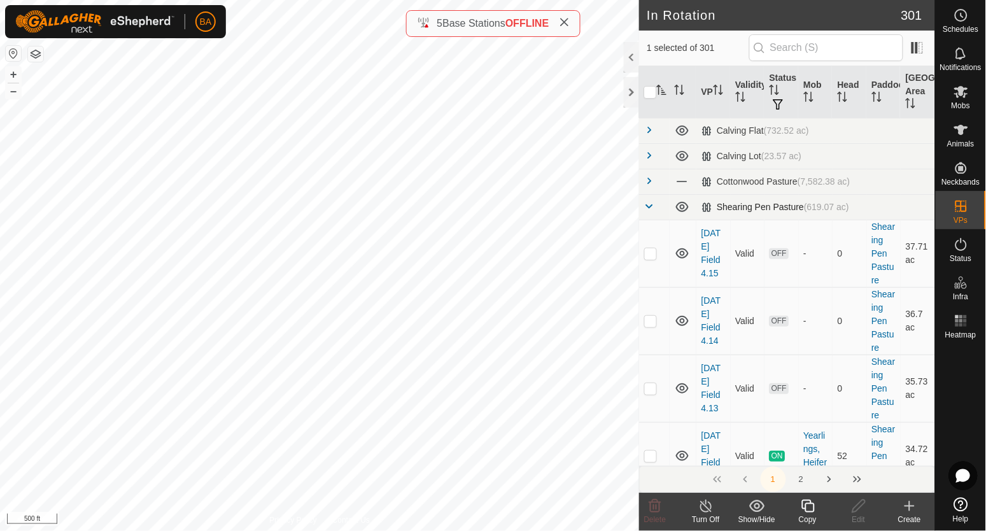
click at [648, 206] on span at bounding box center [649, 206] width 10 height 10
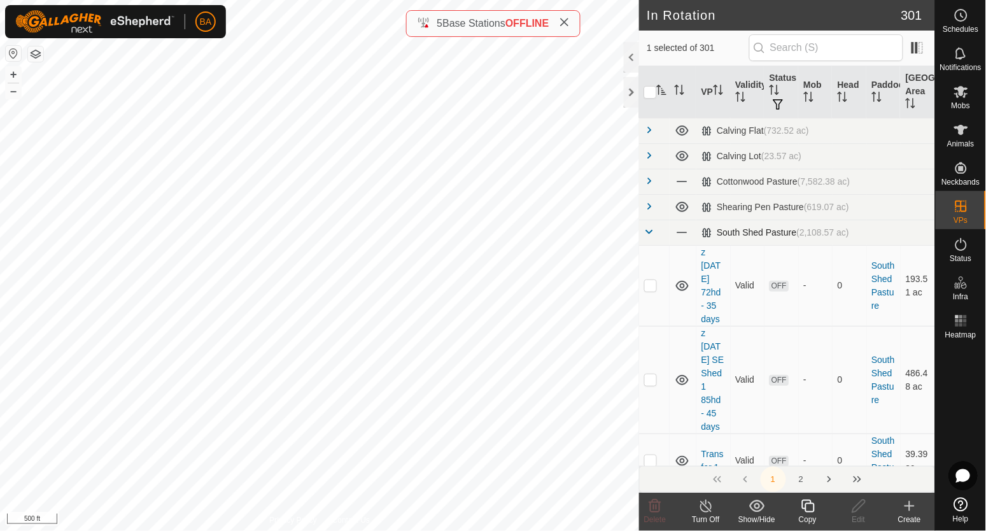
click at [648, 234] on span at bounding box center [649, 232] width 10 height 10
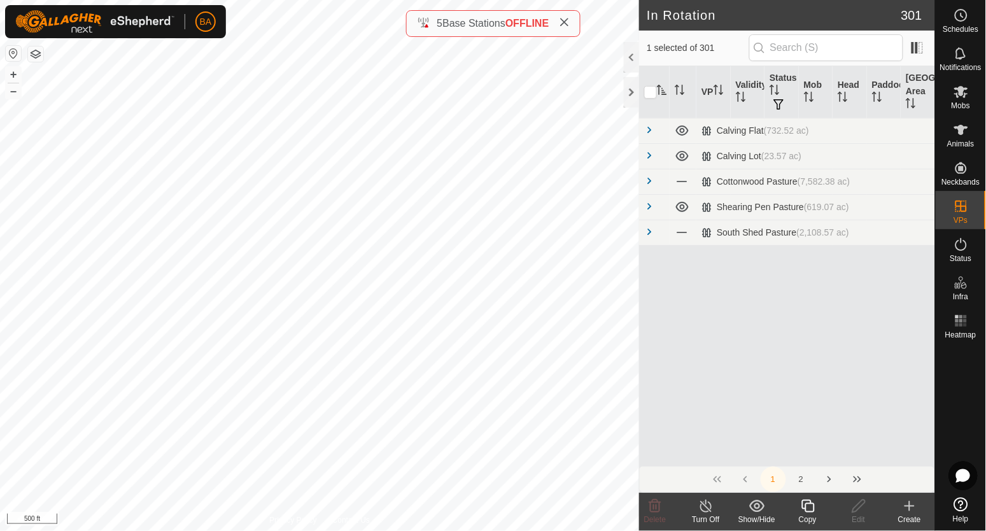
click at [801, 486] on button "2" at bounding box center [800, 478] width 25 height 25
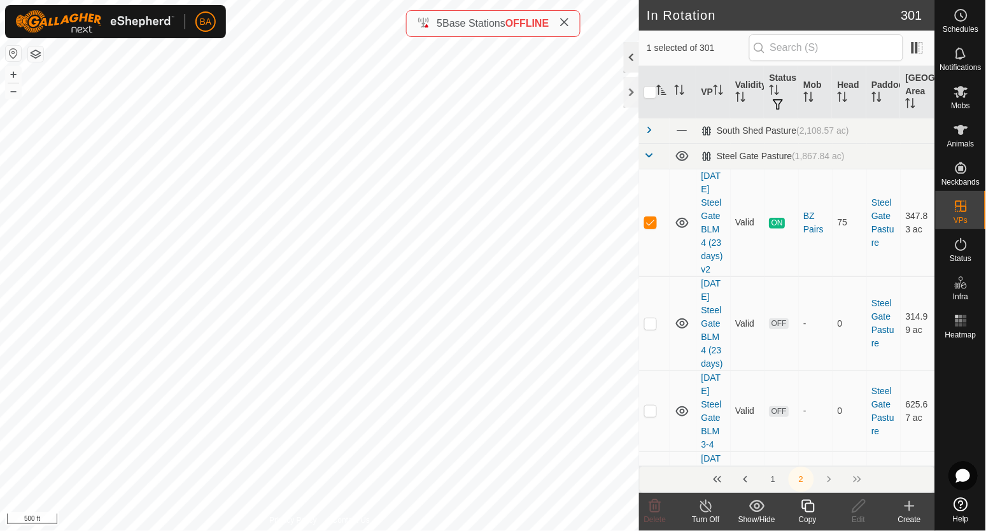
click at [629, 59] on div at bounding box center [631, 57] width 15 height 31
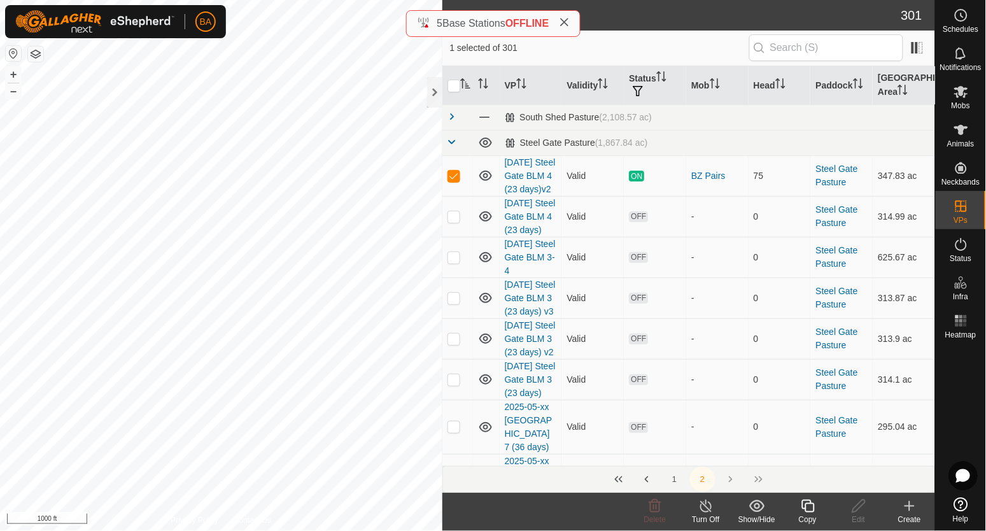
click at [813, 508] on icon at bounding box center [808, 505] width 16 height 15
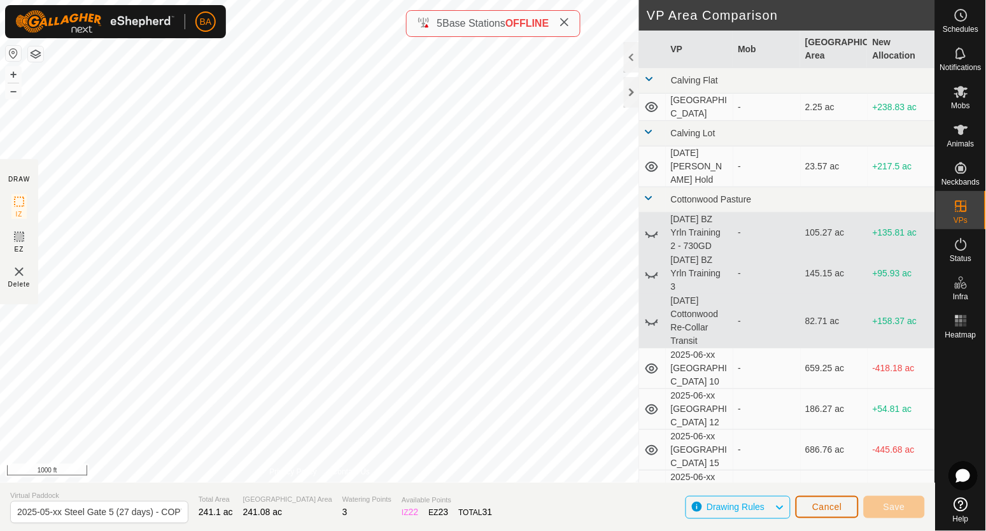
click at [818, 506] on span "Cancel" at bounding box center [827, 506] width 30 height 10
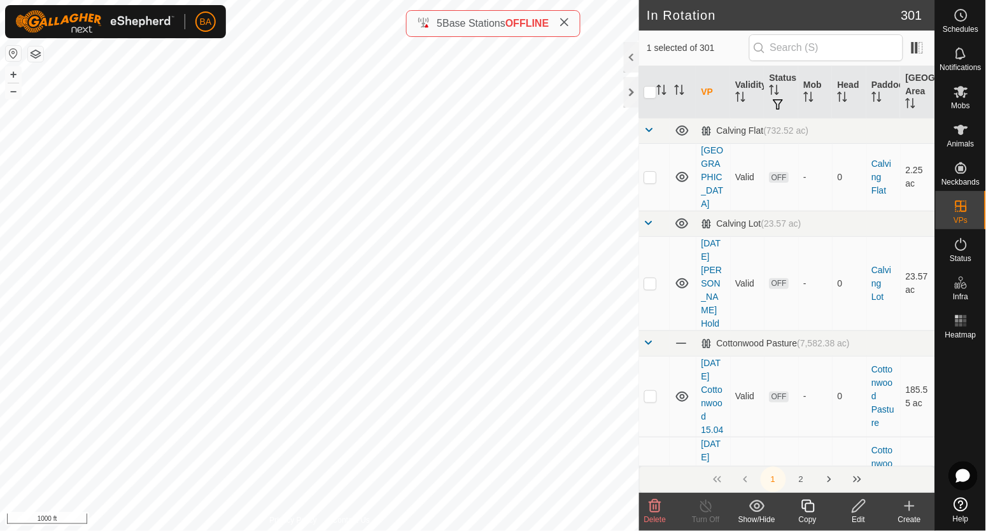
click at [811, 508] on icon at bounding box center [808, 505] width 16 height 15
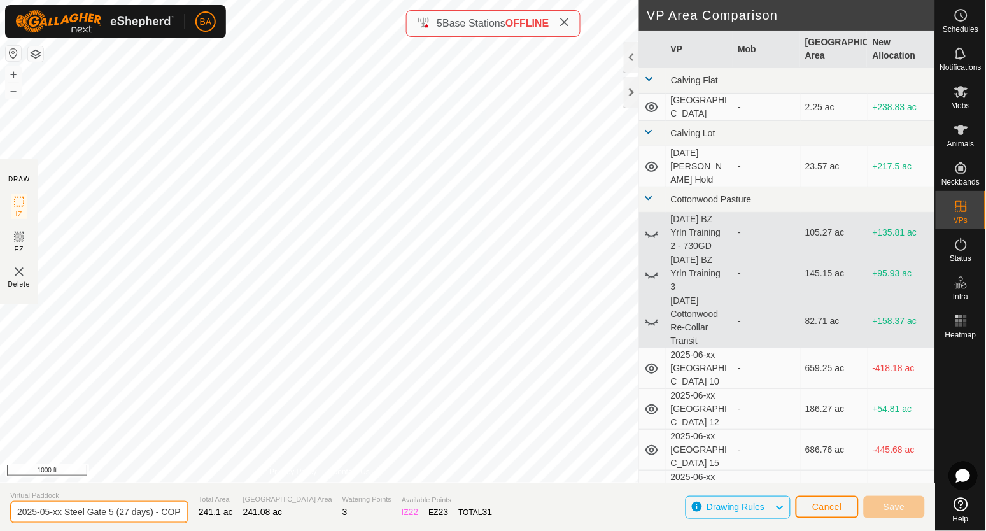
click at [111, 513] on input "2025-05-xx Steel Gate 5 (27 days) - COPY" at bounding box center [99, 512] width 178 height 22
click at [41, 512] on input "2025-05-xx Steel Gate 5 (27 days) - COPY" at bounding box center [99, 512] width 178 height 22
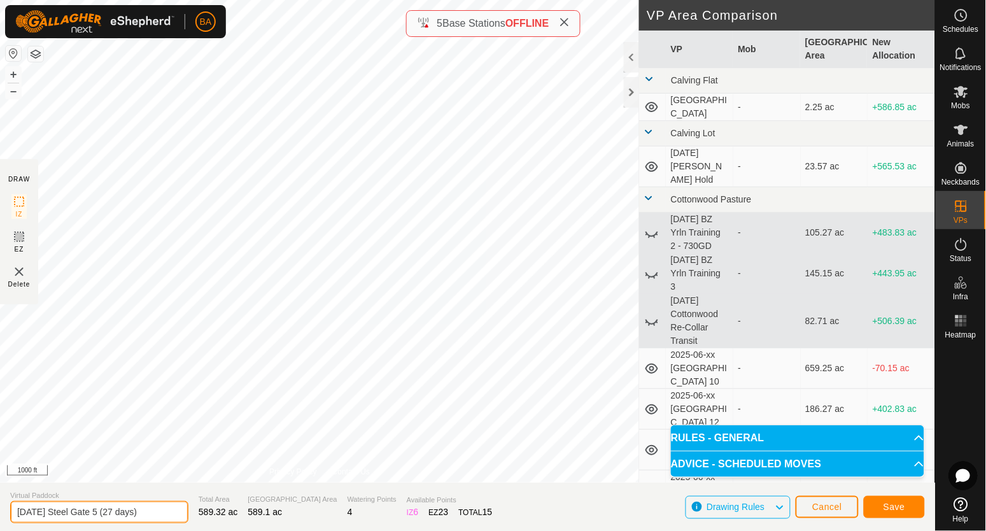
click at [111, 513] on input "[DATE] Steel Gate 5 (27 days)" at bounding box center [99, 512] width 178 height 22
type input "[DATE] Steel Gate 4-5 (27 days)"
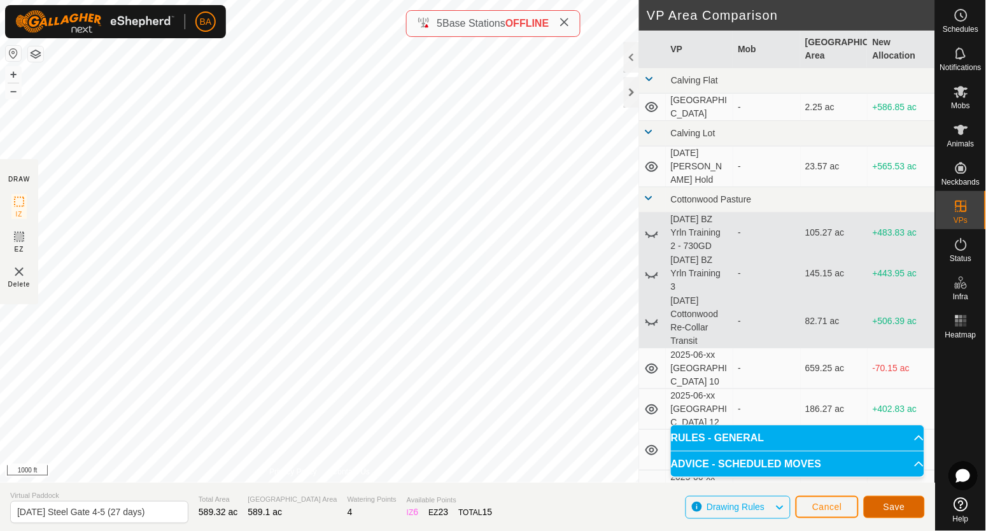
click at [906, 507] on button "Save" at bounding box center [894, 507] width 61 height 22
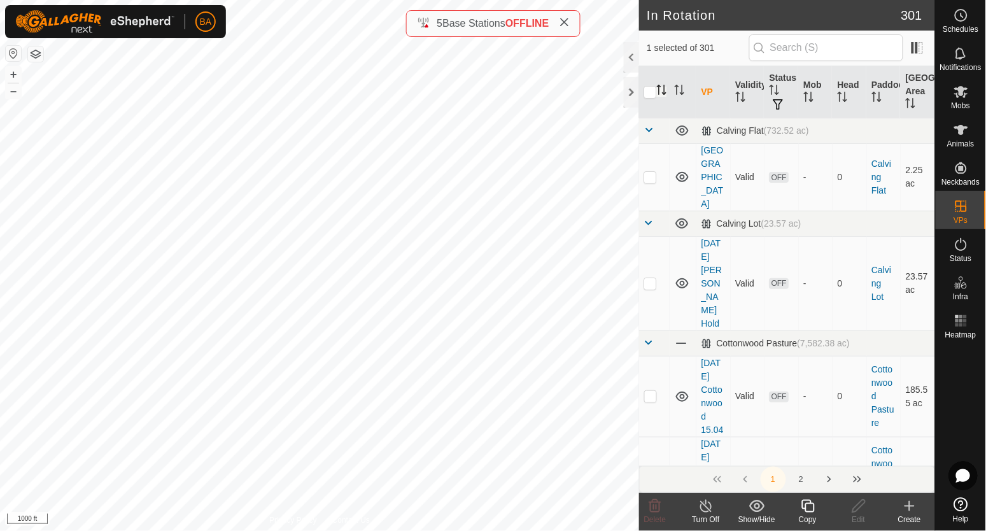
click at [662, 93] on icon "Activate to sort" at bounding box center [662, 90] width 10 height 10
click at [802, 480] on button "2" at bounding box center [800, 478] width 25 height 25
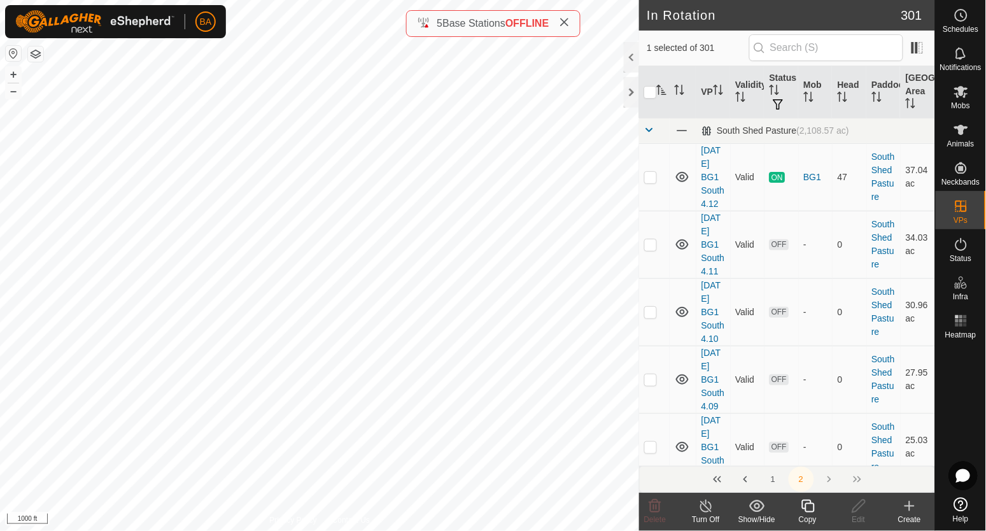
click at [652, 128] on span at bounding box center [649, 130] width 10 height 10
click at [647, 131] on span at bounding box center [649, 130] width 10 height 10
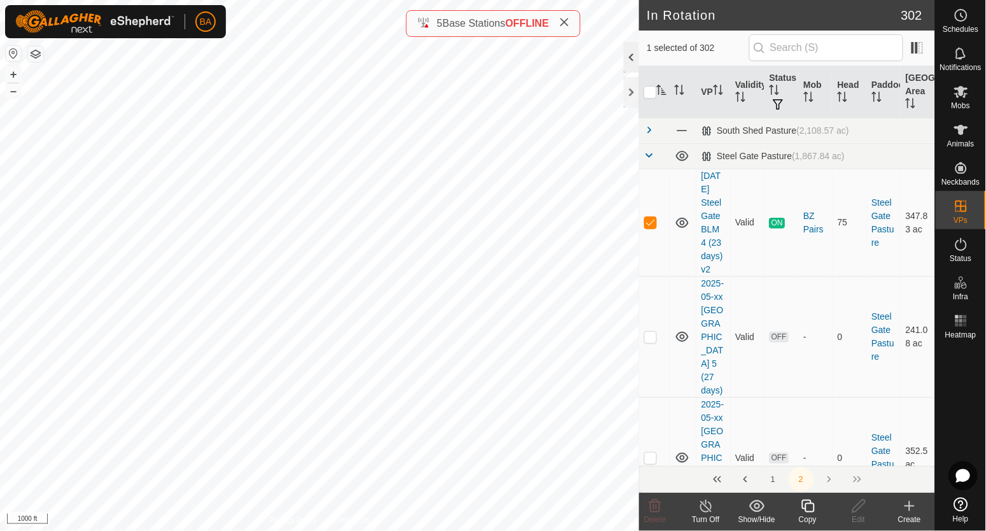
click at [634, 54] on div at bounding box center [631, 57] width 15 height 31
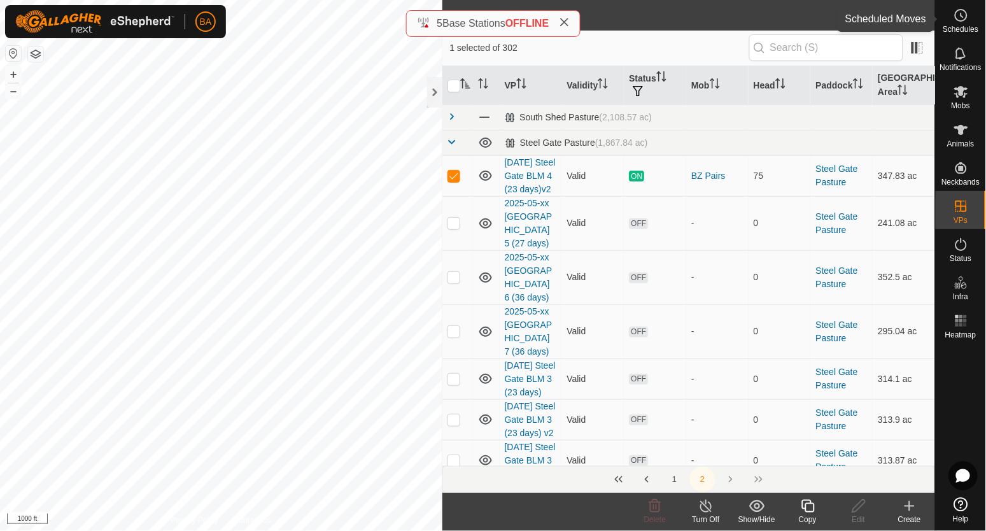
click at [960, 17] on icon at bounding box center [960, 15] width 15 height 15
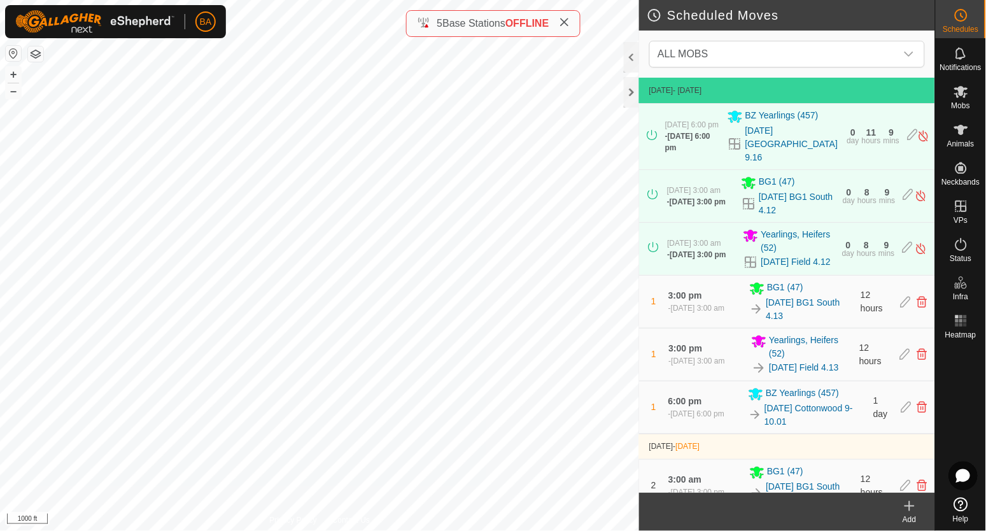
click at [908, 506] on icon at bounding box center [909, 506] width 9 height 0
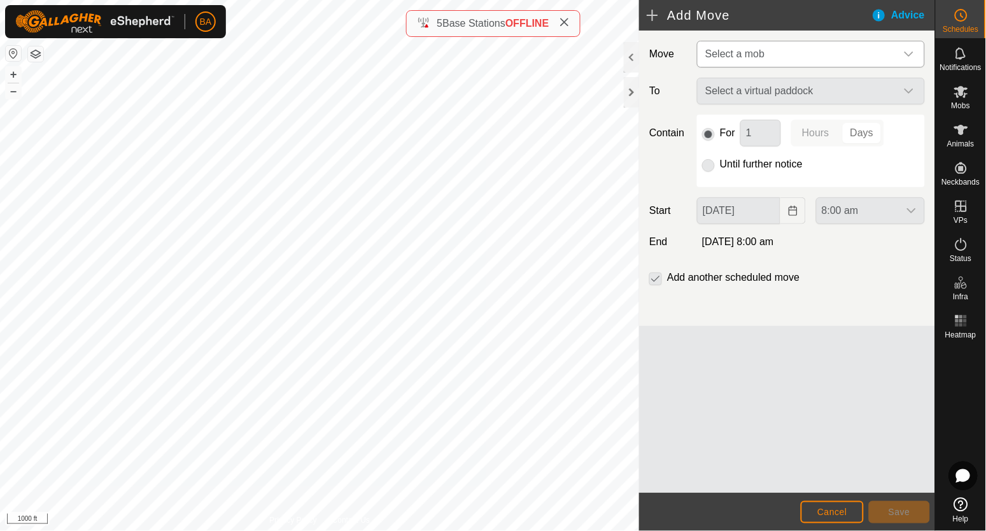
click at [768, 48] on span "Select a mob" at bounding box center [798, 53] width 196 height 25
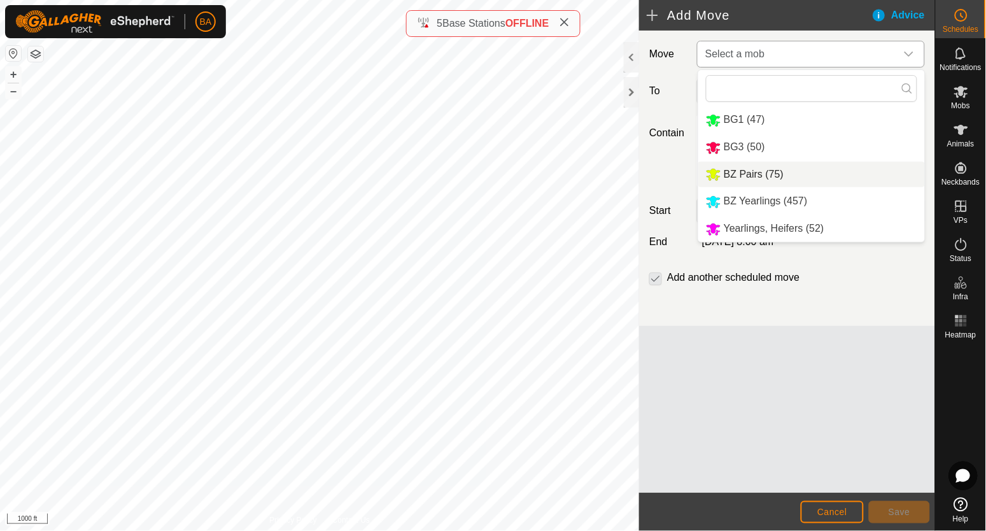
click at [752, 171] on li "BZ Pairs (75)" at bounding box center [811, 175] width 227 height 26
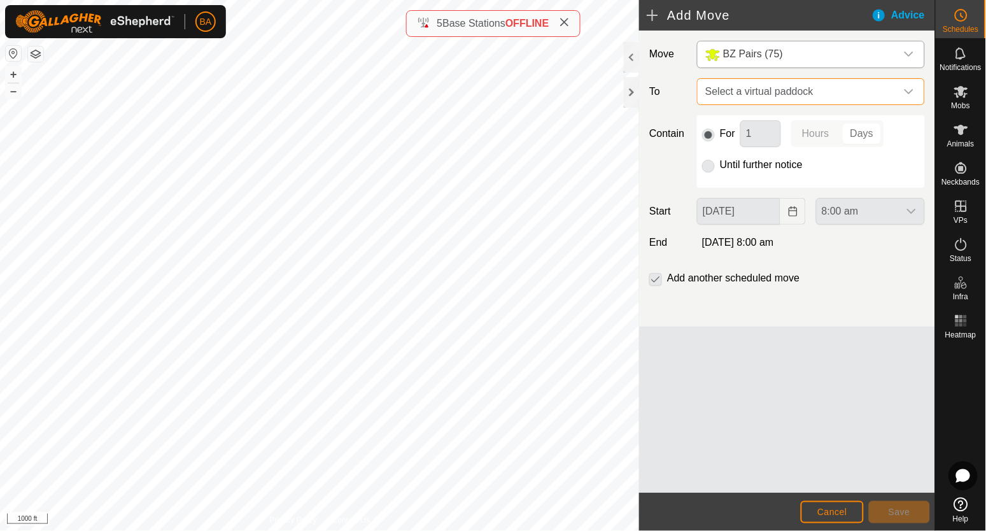
click at [751, 88] on span "Select a virtual paddock" at bounding box center [798, 91] width 196 height 25
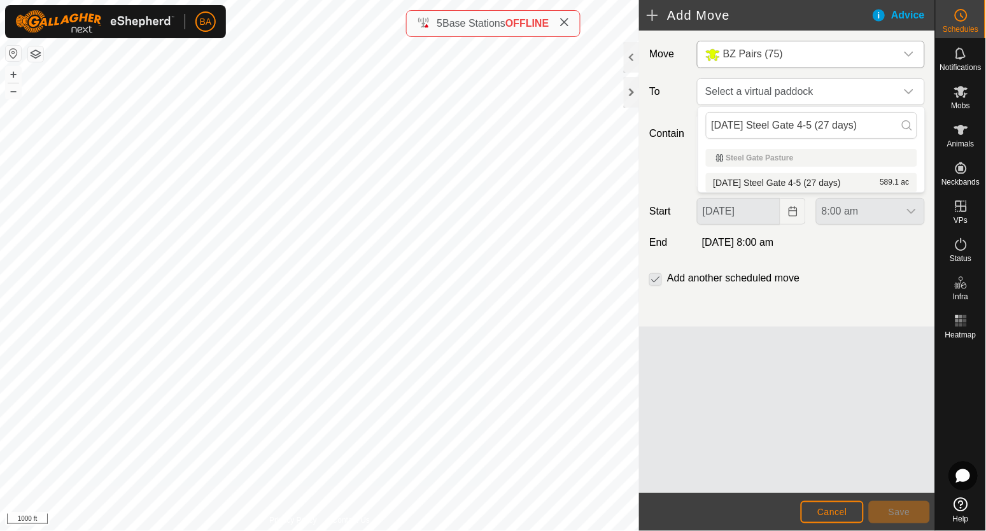
type input "[DATE] Steel Gate 4-5 (27 days)"
click at [743, 179] on li "[DATE] Steel Gate 4-5 (27 days) 589.1 ac" at bounding box center [811, 182] width 211 height 19
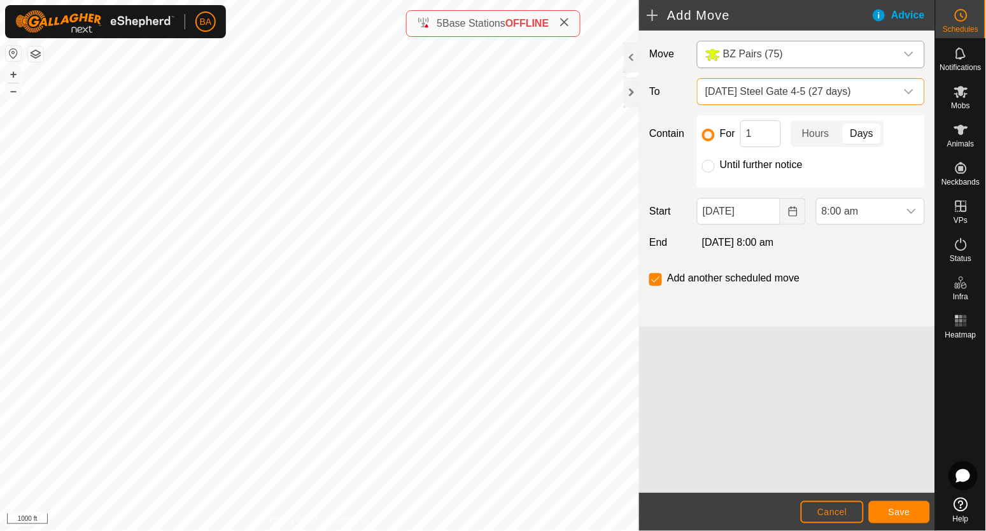
click at [776, 167] on label "Until further notice" at bounding box center [761, 165] width 83 height 10
click at [715, 167] on input "Until further notice" at bounding box center [708, 166] width 13 height 13
radio input "true"
checkbox input "false"
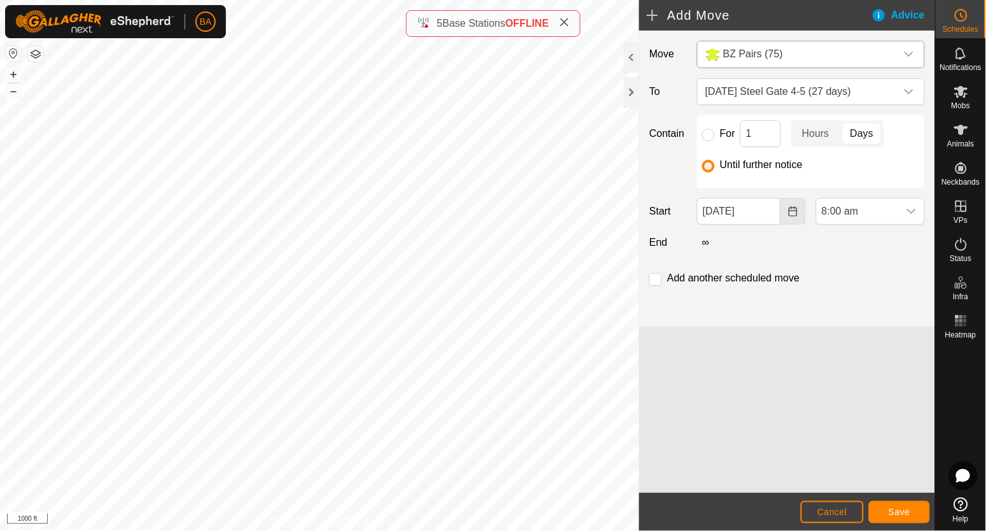
click at [795, 209] on icon "Choose Date" at bounding box center [793, 211] width 10 height 10
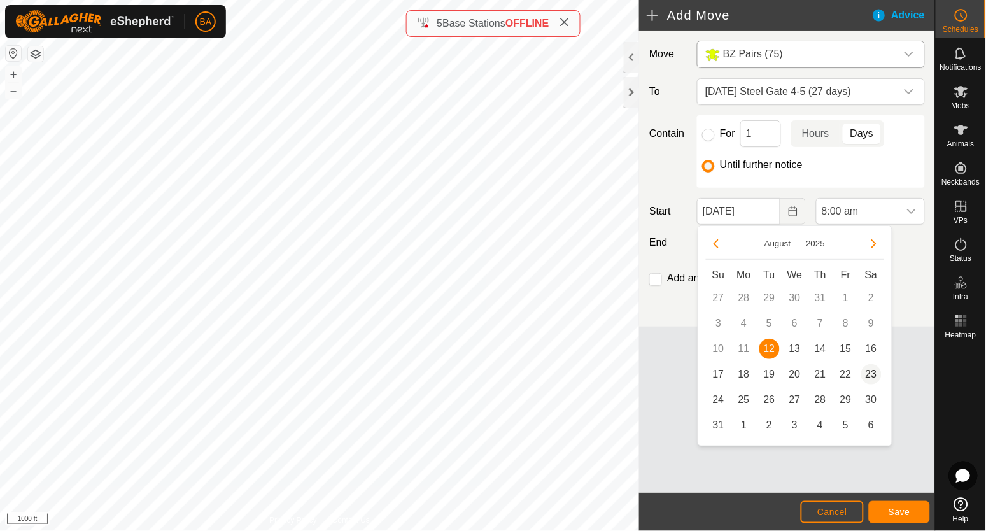
click at [866, 372] on span "23" at bounding box center [871, 374] width 20 height 20
type input "[DATE]"
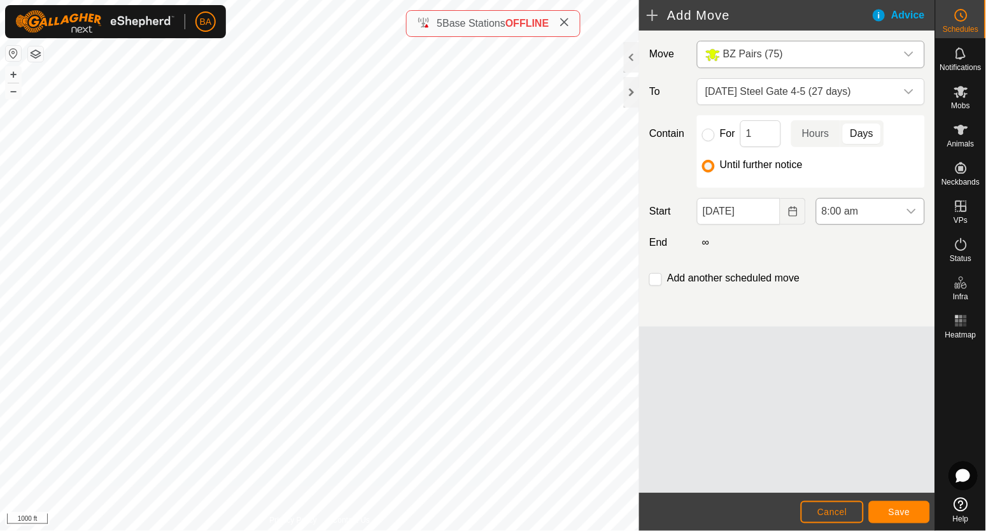
click at [909, 204] on div "dropdown trigger" at bounding box center [911, 211] width 25 height 25
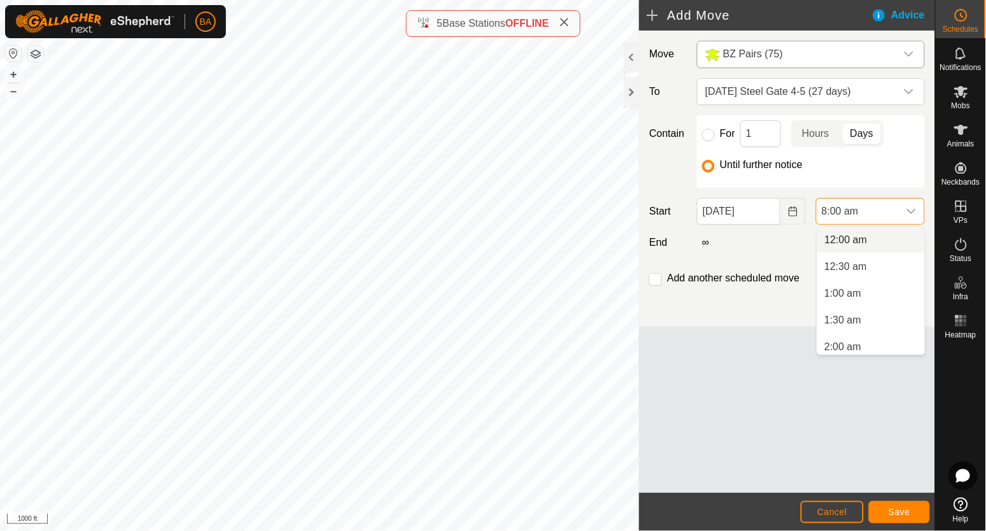
click at [874, 245] on li "12:00 am" at bounding box center [871, 239] width 108 height 25
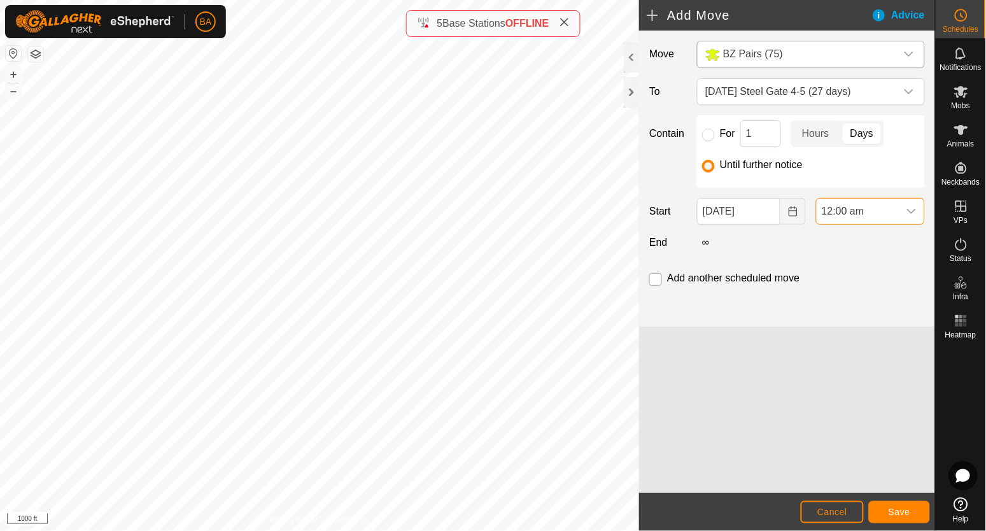
click at [658, 279] on input "checkbox" at bounding box center [655, 279] width 13 height 13
click at [656, 278] on input "checkbox" at bounding box center [655, 279] width 13 height 13
checkbox input "false"
click at [904, 514] on span "Save" at bounding box center [899, 512] width 22 height 10
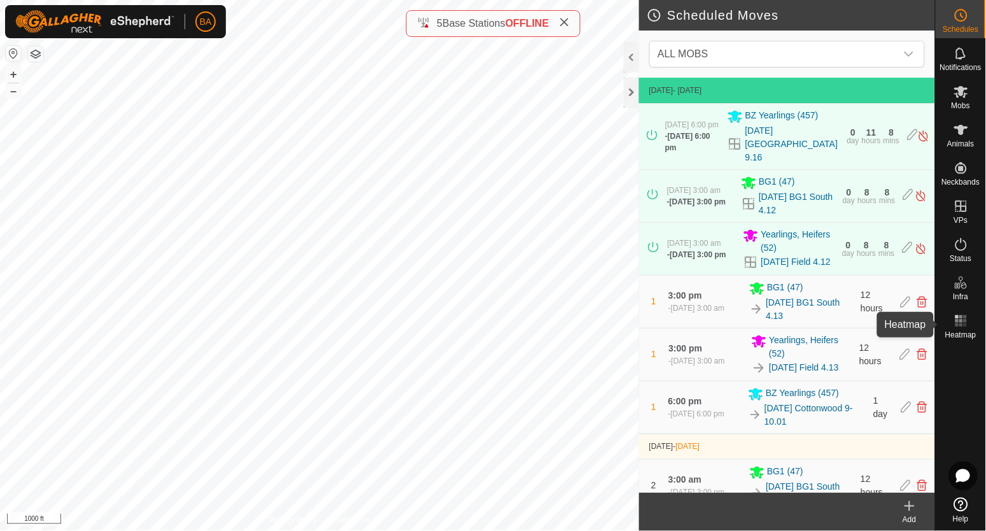
click at [971, 320] on es-heatmap-svg-icon at bounding box center [960, 321] width 23 height 20
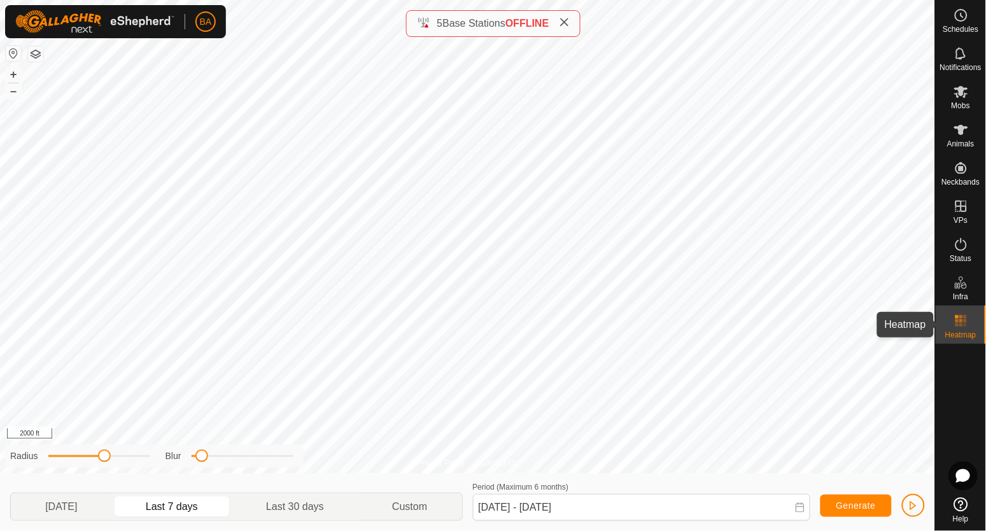
click at [974, 326] on div "Heatmap" at bounding box center [960, 324] width 50 height 38
click at [960, 30] on span "Schedules" at bounding box center [960, 29] width 36 height 8
